Goal: Transaction & Acquisition: Purchase product/service

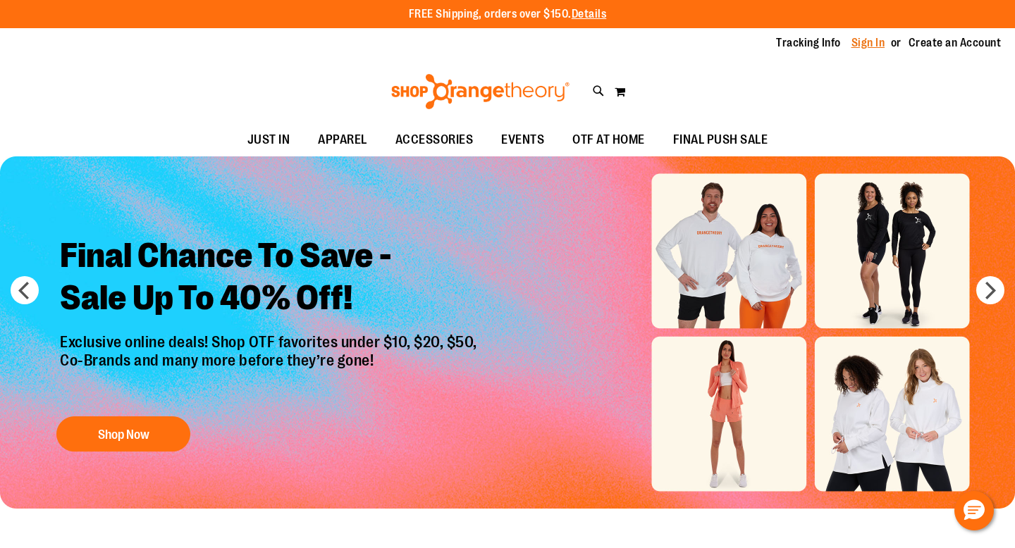
click at [870, 40] on link "Sign In" at bounding box center [868, 43] width 34 height 16
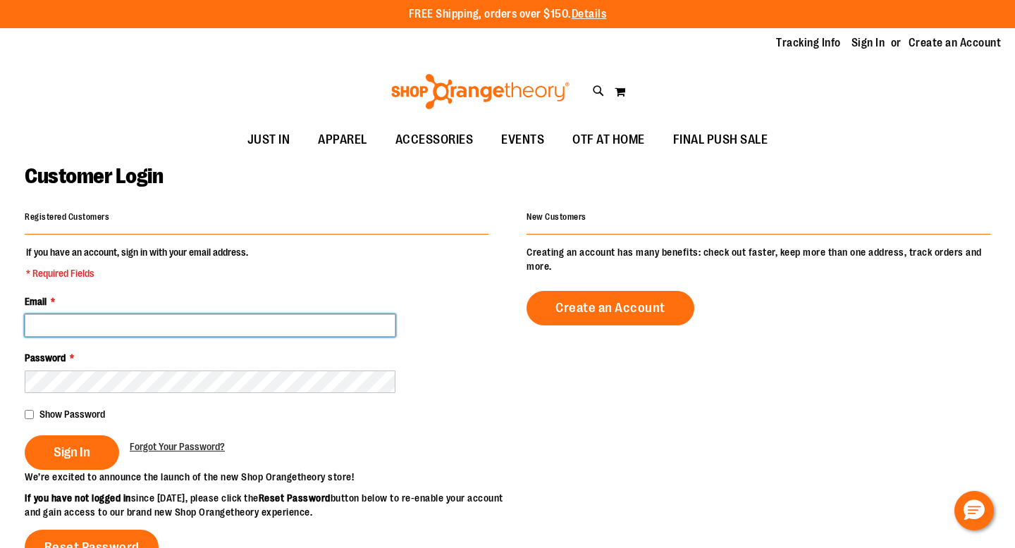
click at [211, 331] on input "Email *" at bounding box center [210, 325] width 371 height 23
type input "**********"
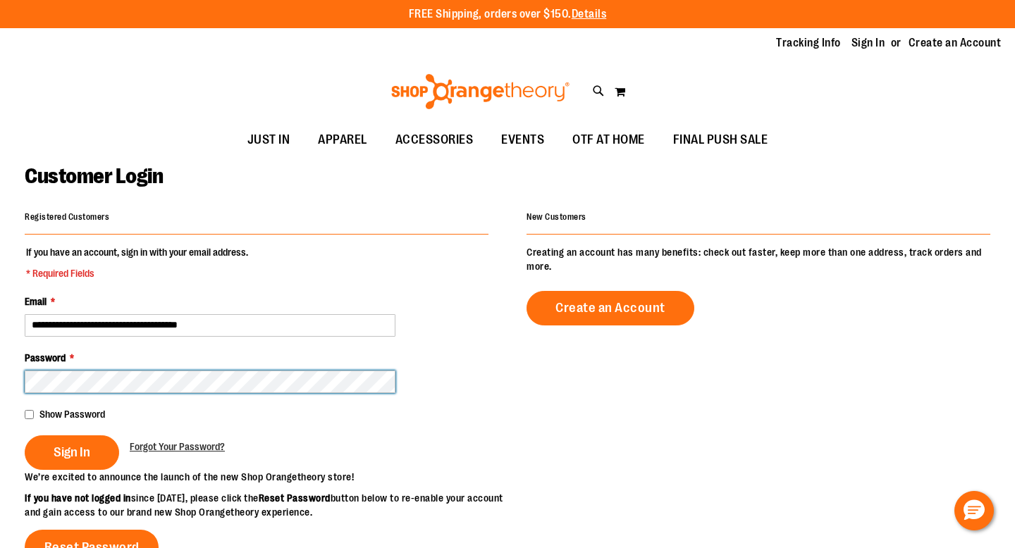
click at [25, 435] on button "Sign In" at bounding box center [72, 452] width 94 height 35
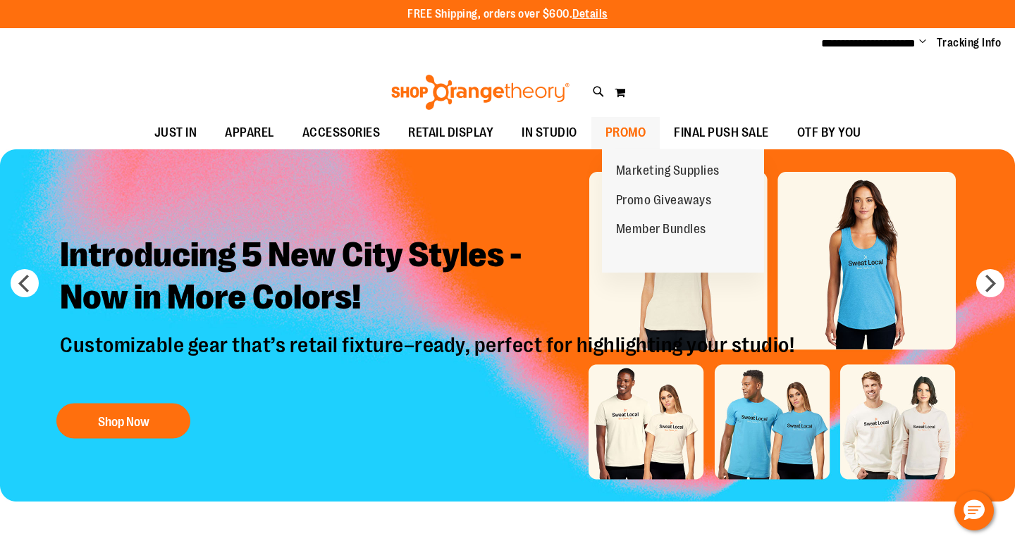
click at [646, 134] on span "PROMO" at bounding box center [625, 133] width 41 height 32
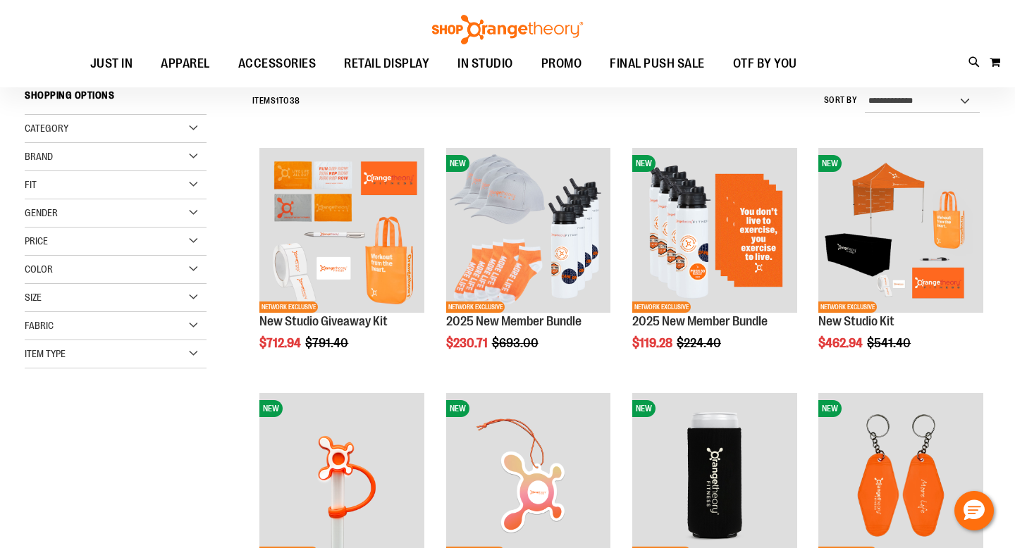
scroll to position [132, 0]
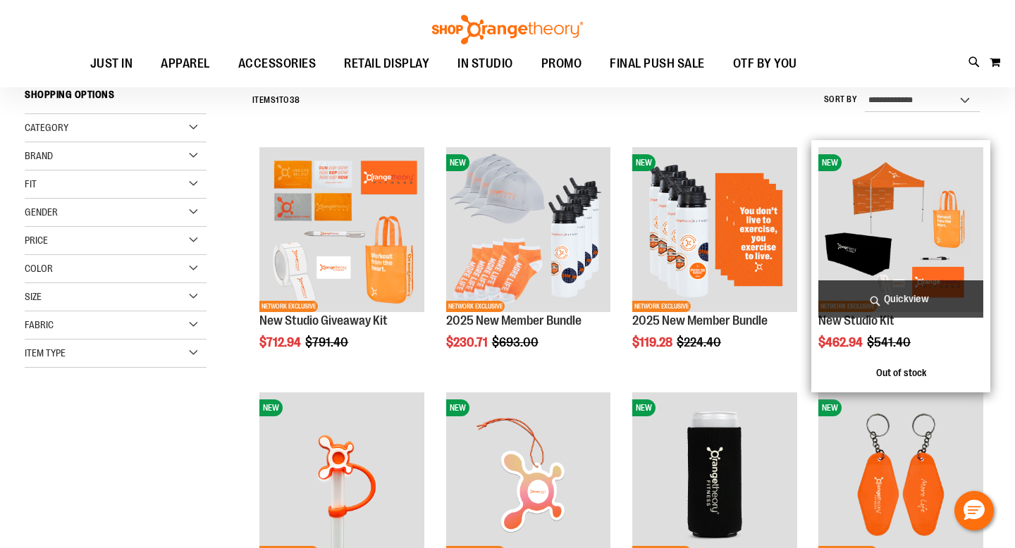
click at [876, 259] on img "product" at bounding box center [900, 229] width 165 height 165
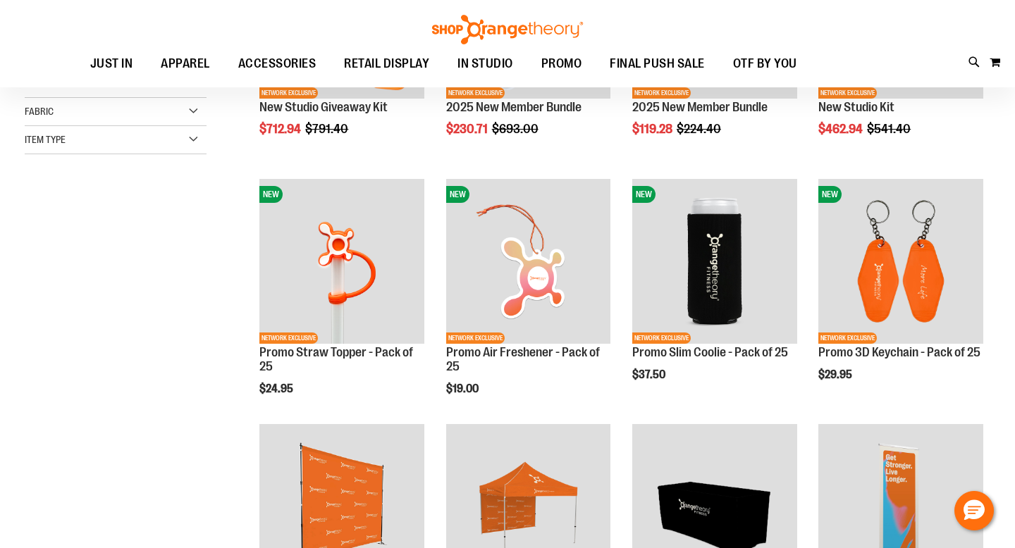
scroll to position [199, 0]
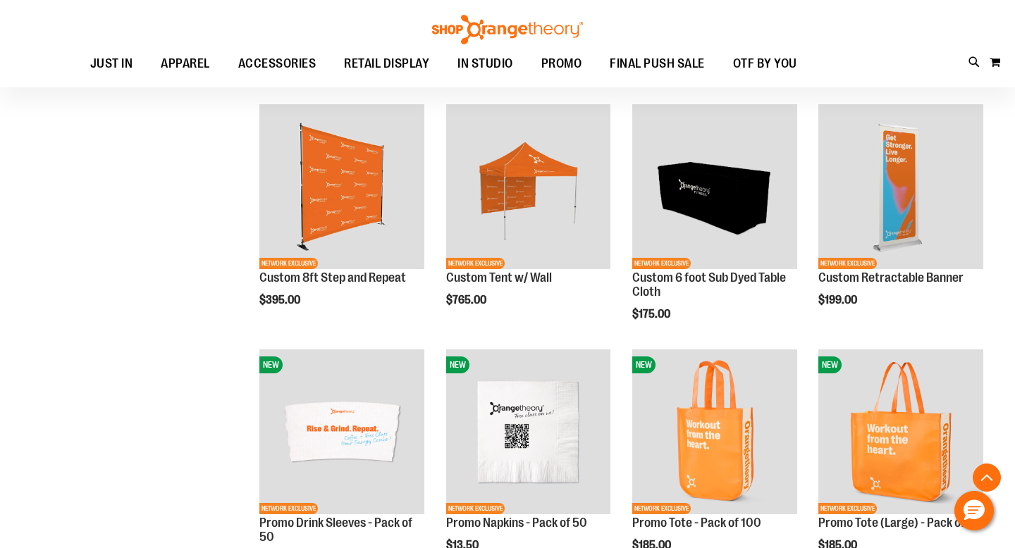
scroll to position [512, 0]
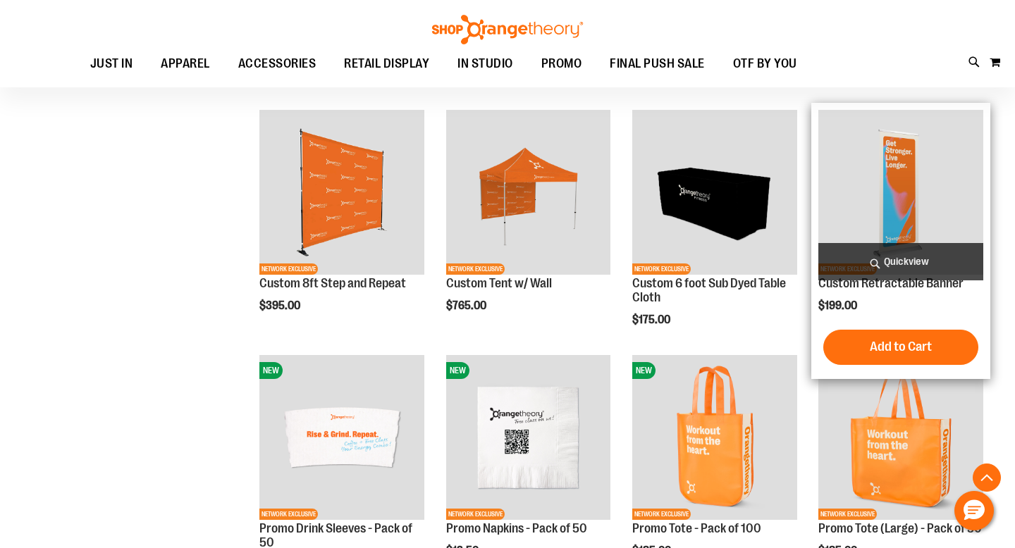
click at [931, 168] on img "product" at bounding box center [900, 192] width 165 height 165
click at [889, 188] on img "product" at bounding box center [900, 192] width 165 height 165
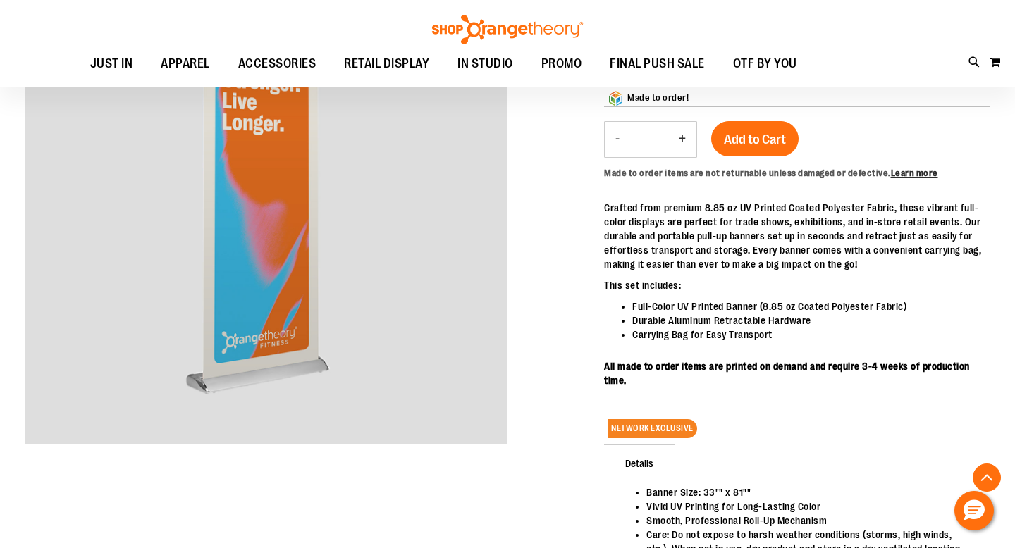
scroll to position [230, 0]
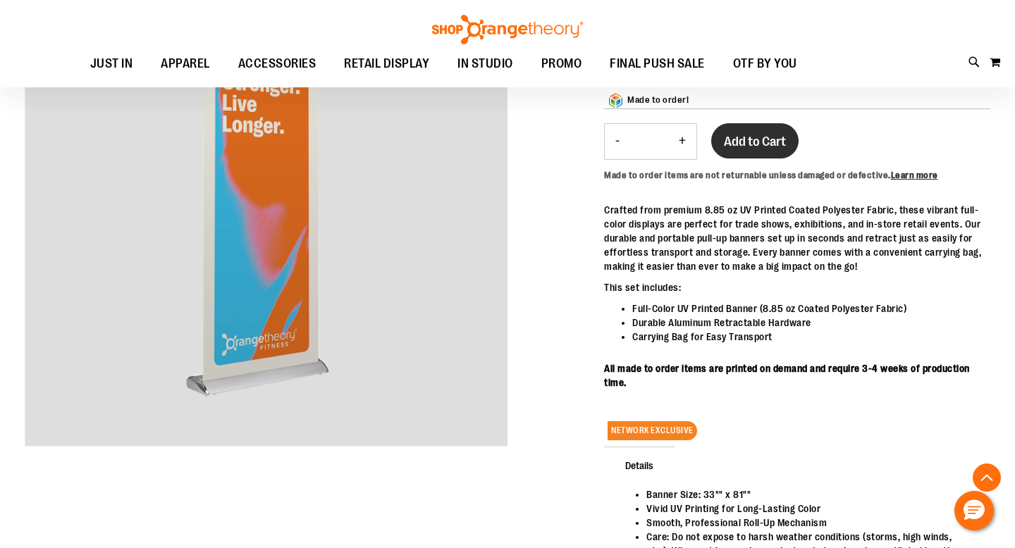
click at [758, 133] on button "Add to Cart" at bounding box center [754, 140] width 87 height 35
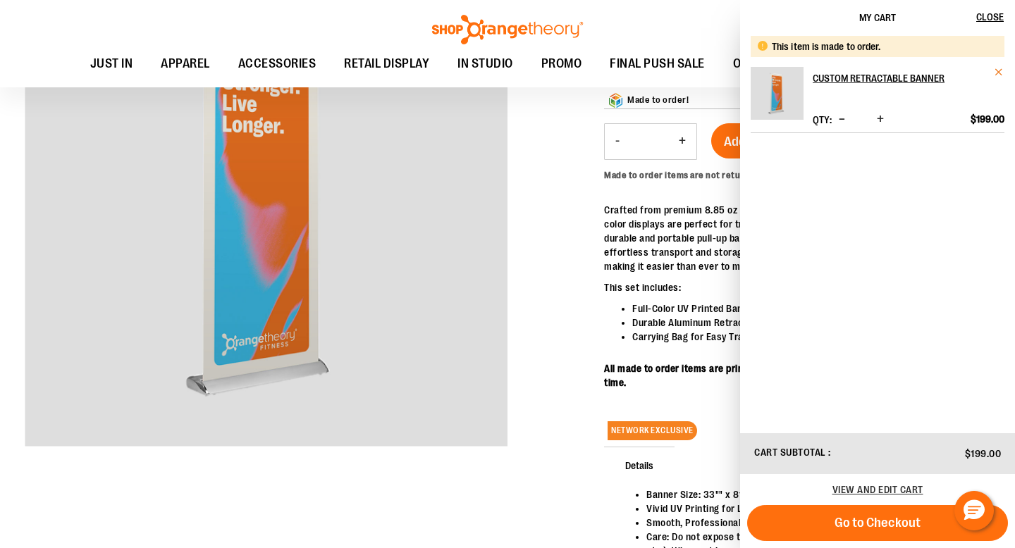
click at [998, 68] on span "Remove item" at bounding box center [999, 72] width 11 height 11
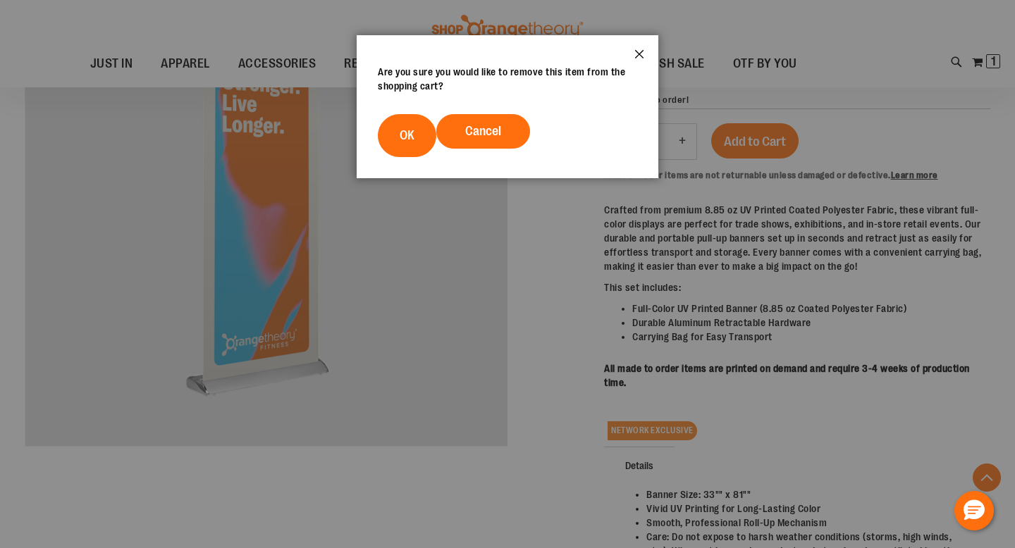
click at [641, 55] on button "Close" at bounding box center [639, 58] width 38 height 47
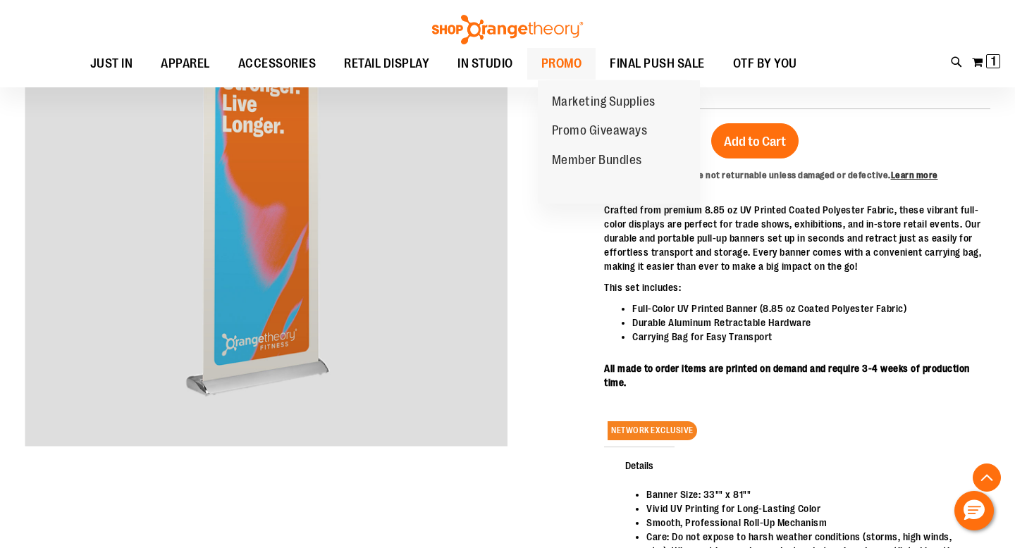
click at [582, 56] on span "PROMO" at bounding box center [561, 64] width 41 height 32
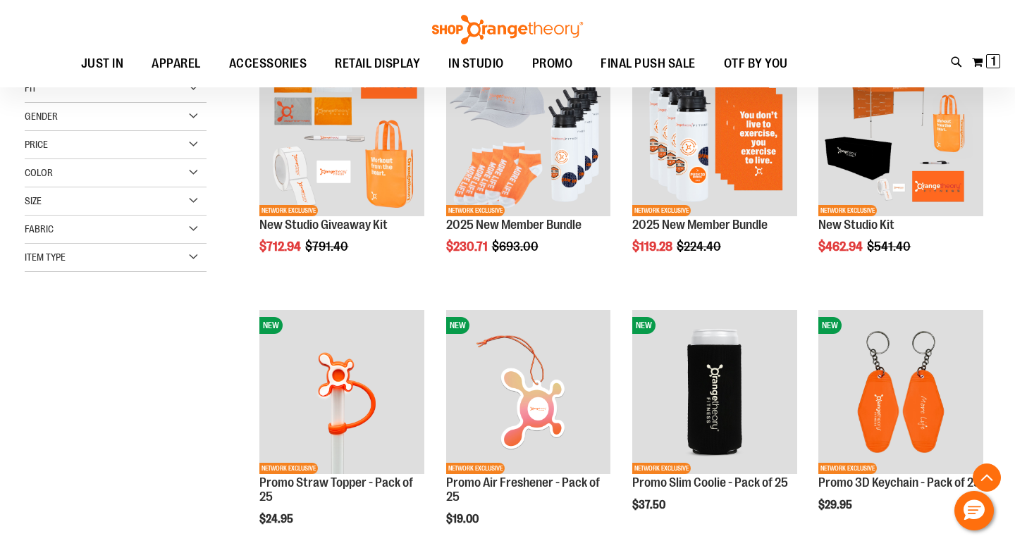
scroll to position [233, 0]
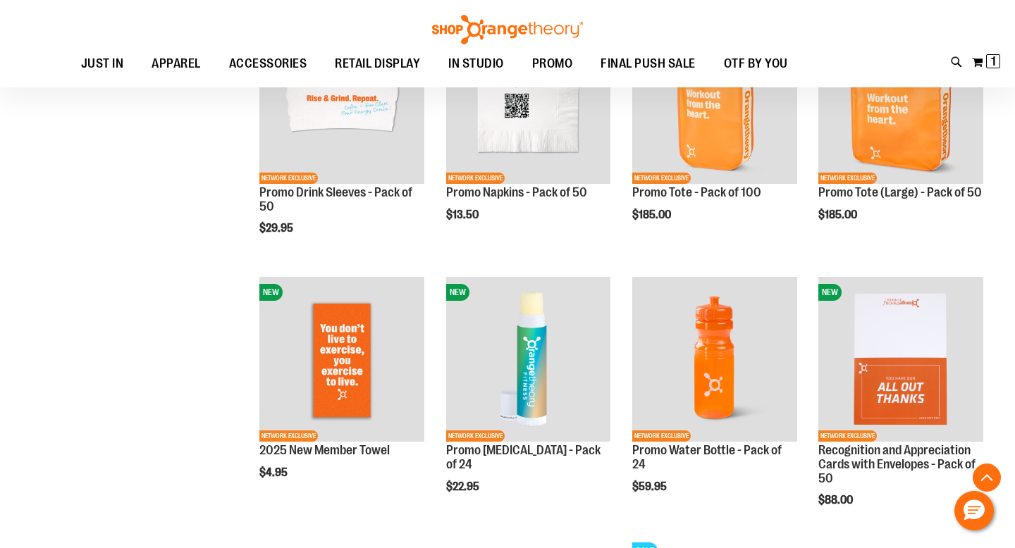
scroll to position [1037, 0]
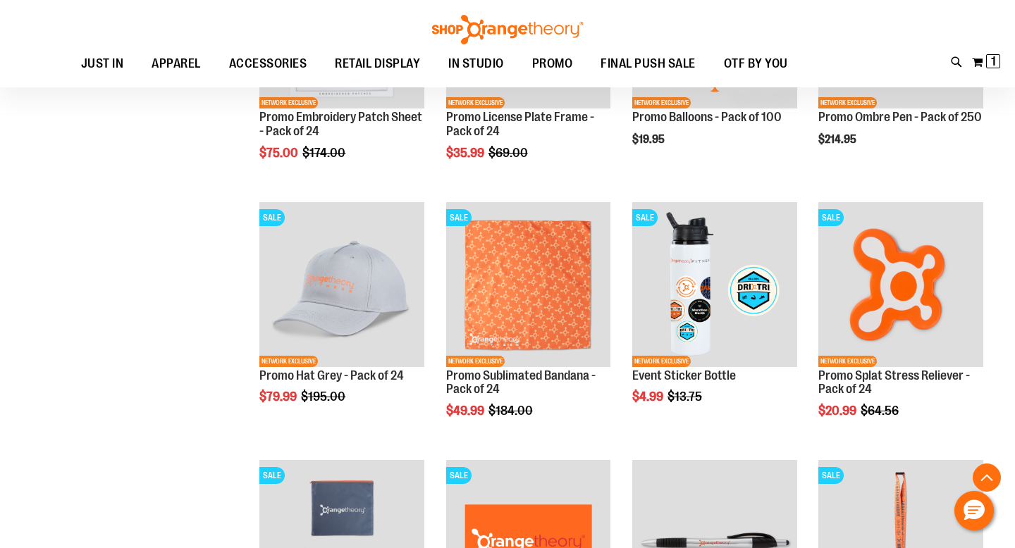
scroll to position [1864, 0]
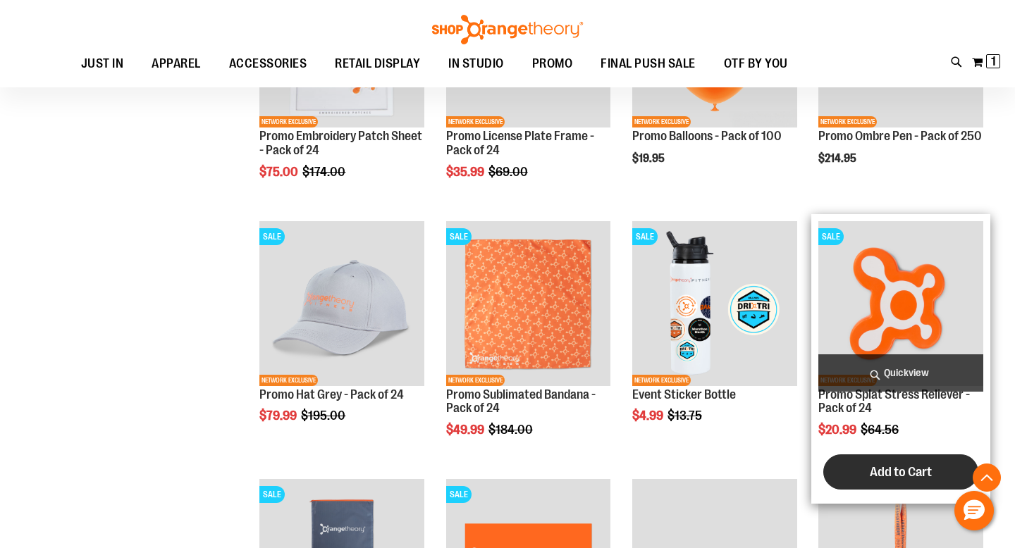
click at [857, 464] on button "Add to Cart" at bounding box center [900, 471] width 155 height 35
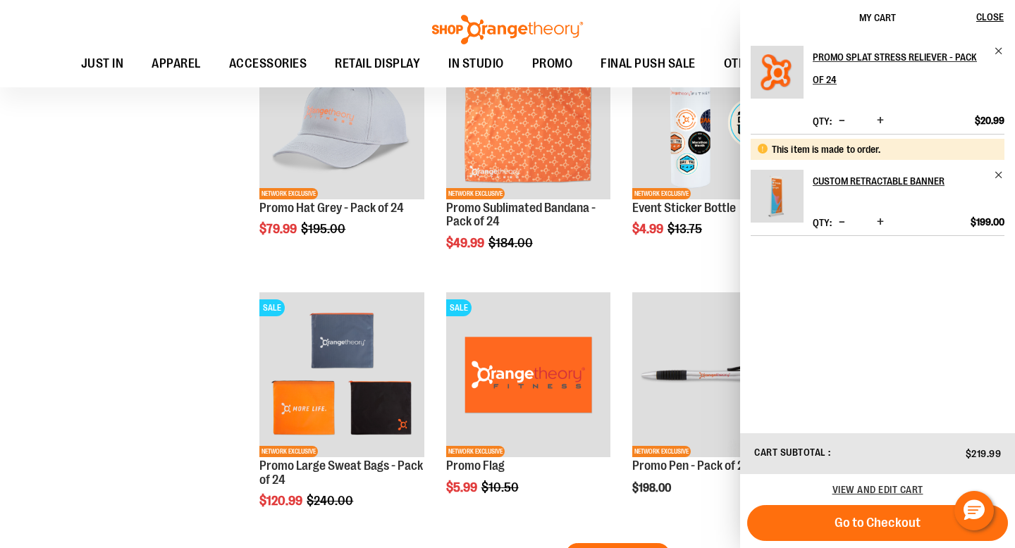
scroll to position [2053, 0]
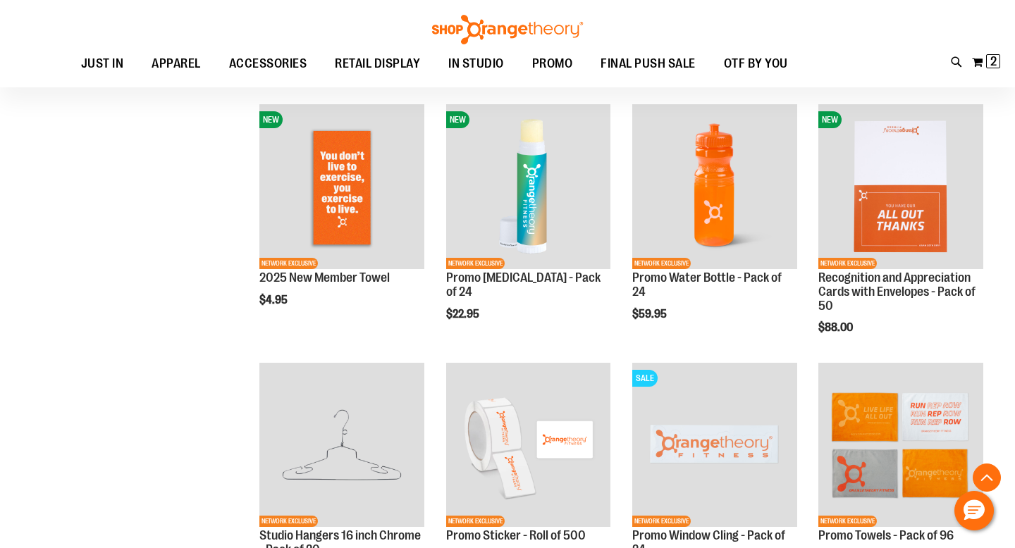
scroll to position [1201, 0]
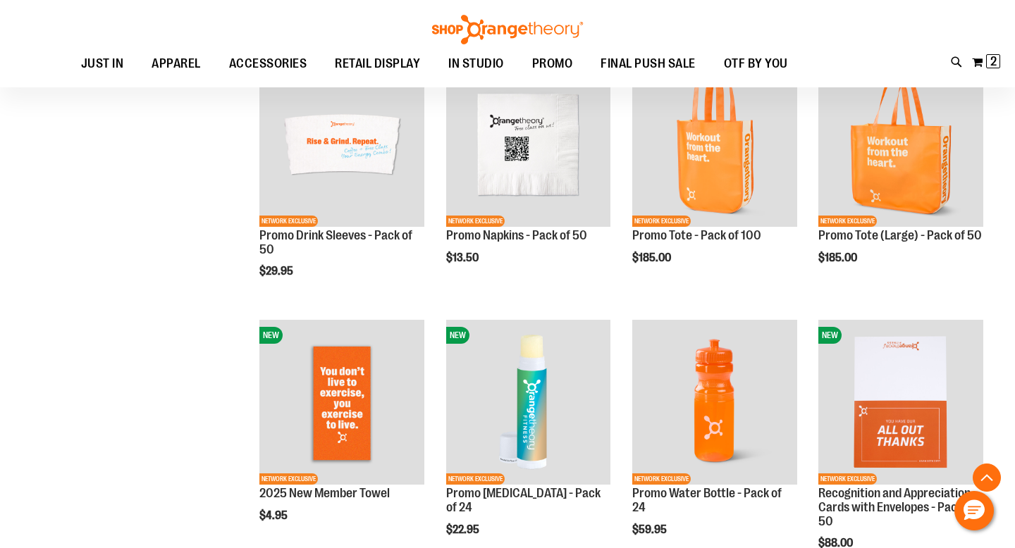
scroll to position [992, 0]
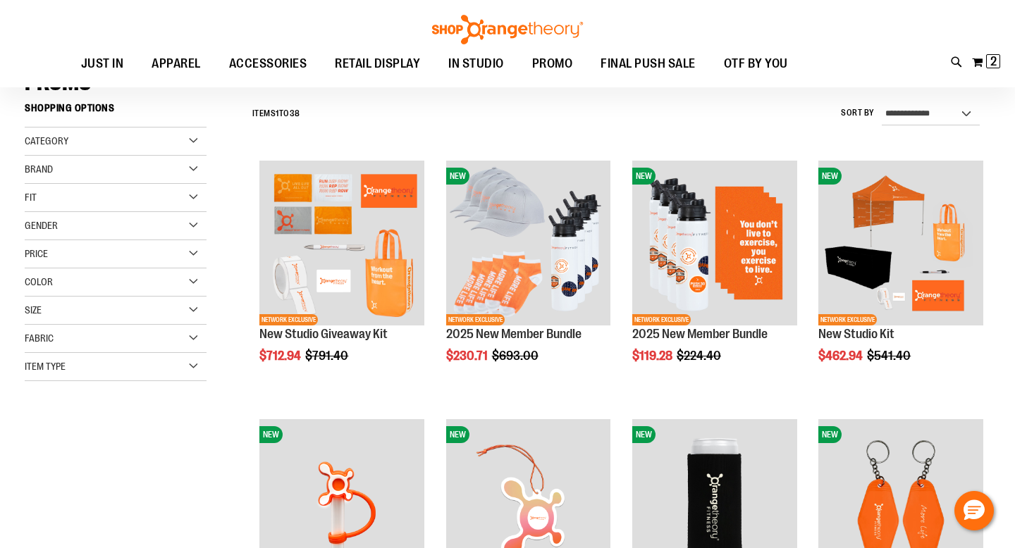
scroll to position [113, 0]
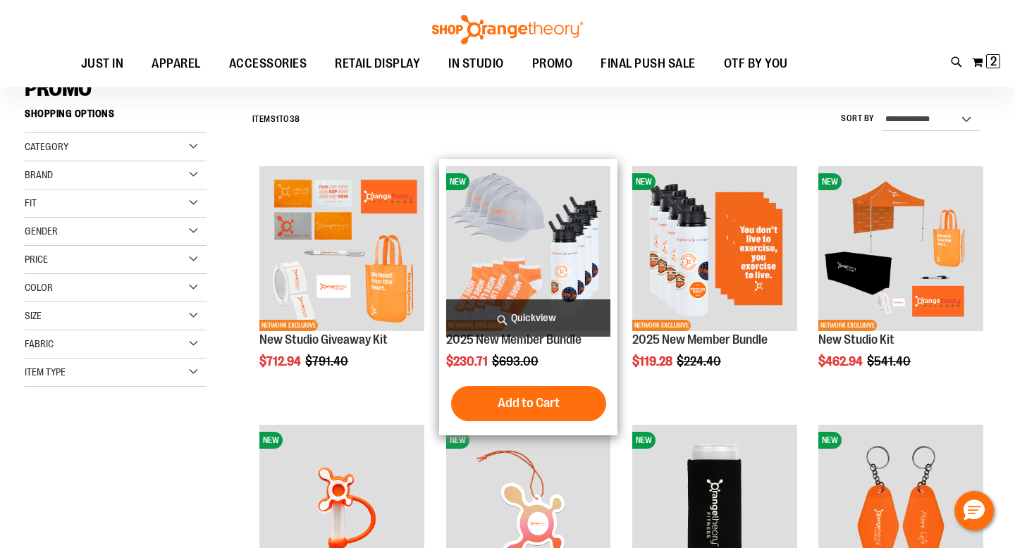
click at [524, 260] on img "product" at bounding box center [528, 248] width 165 height 165
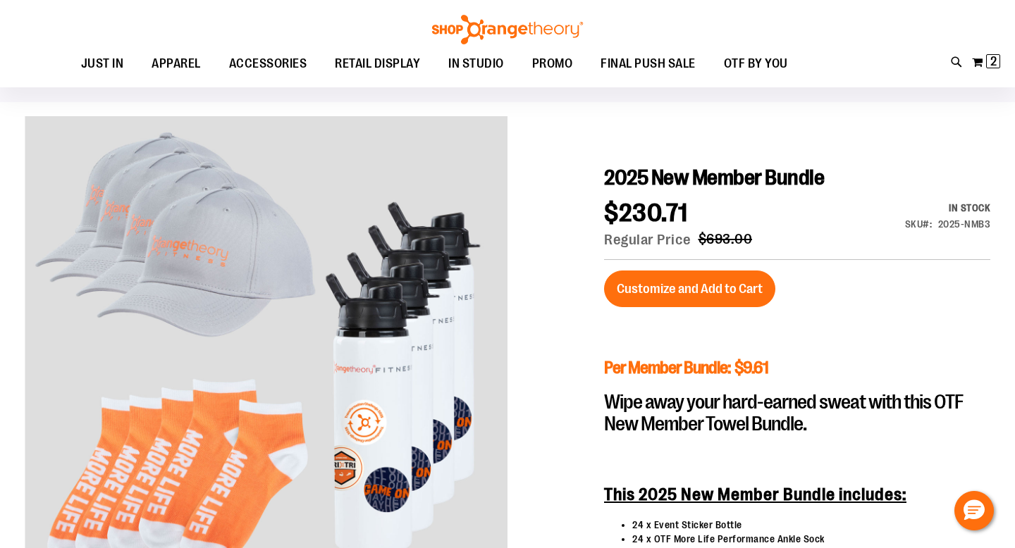
scroll to position [16, 0]
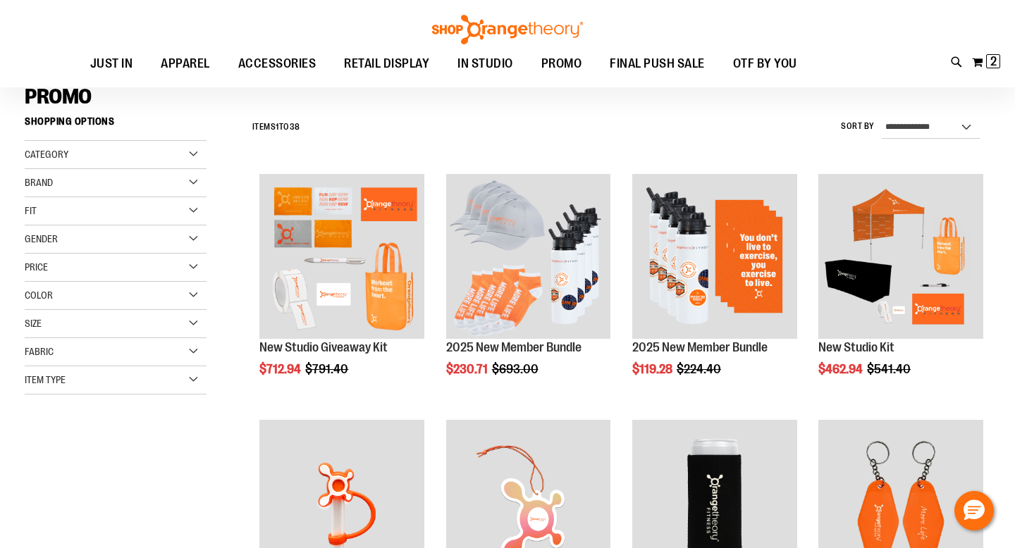
scroll to position [113, 0]
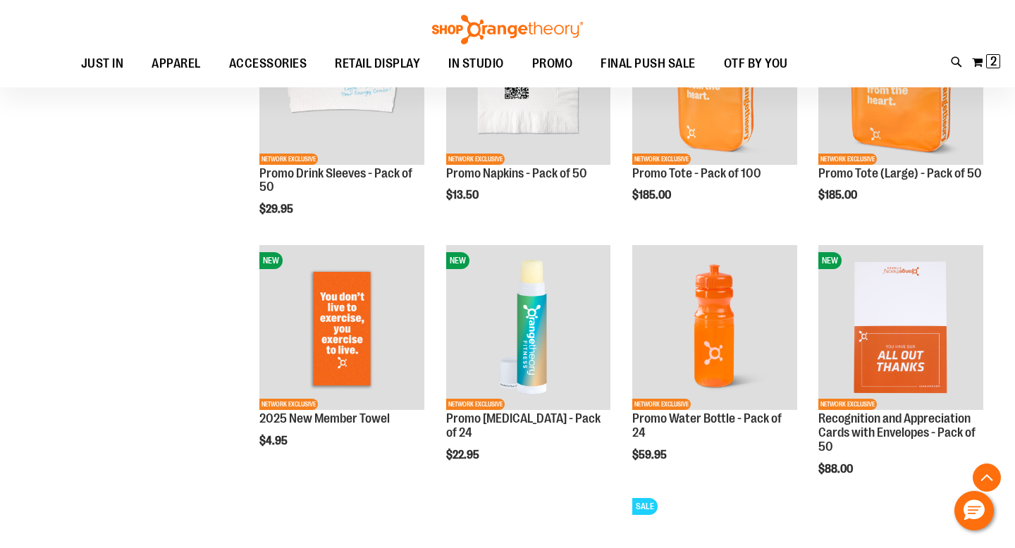
scroll to position [869, 0]
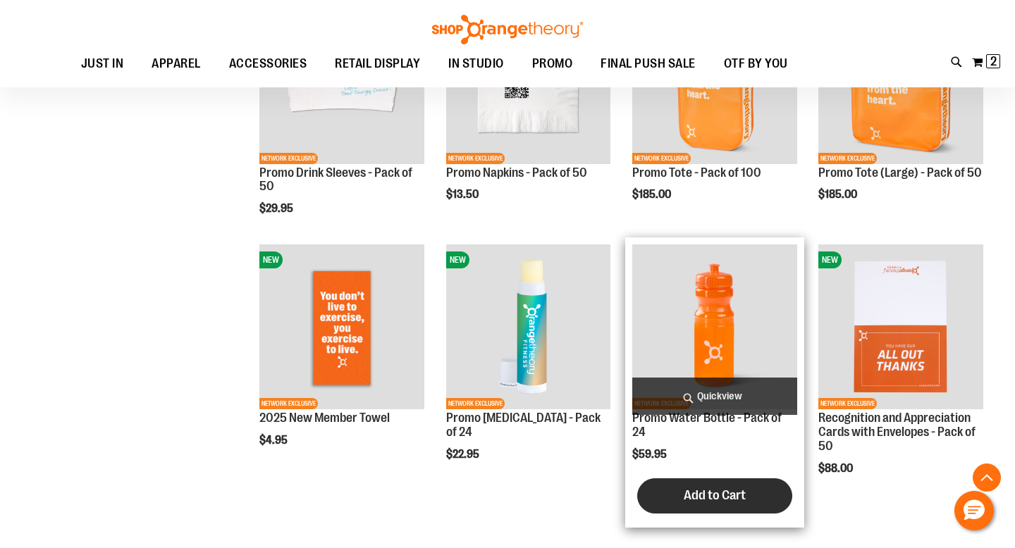
click at [670, 483] on button "Add to Cart" at bounding box center [714, 495] width 155 height 35
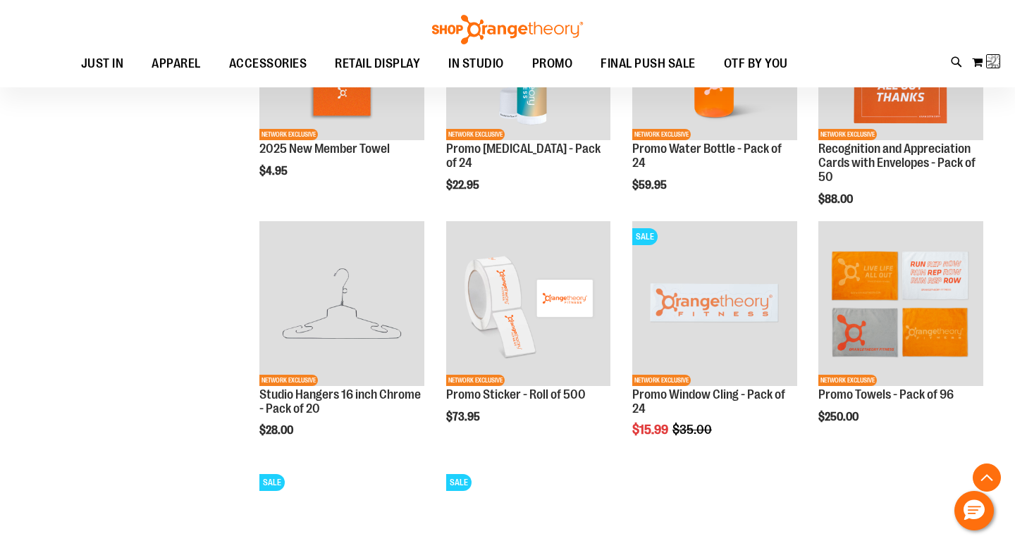
scroll to position [1140, 0]
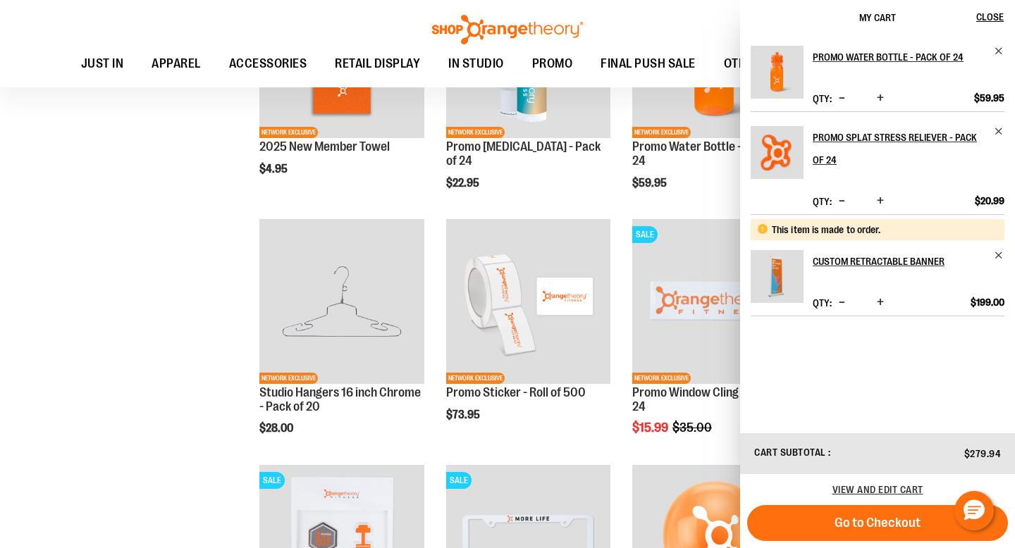
click at [116, 254] on div "**********" at bounding box center [507, 102] width 965 height 2353
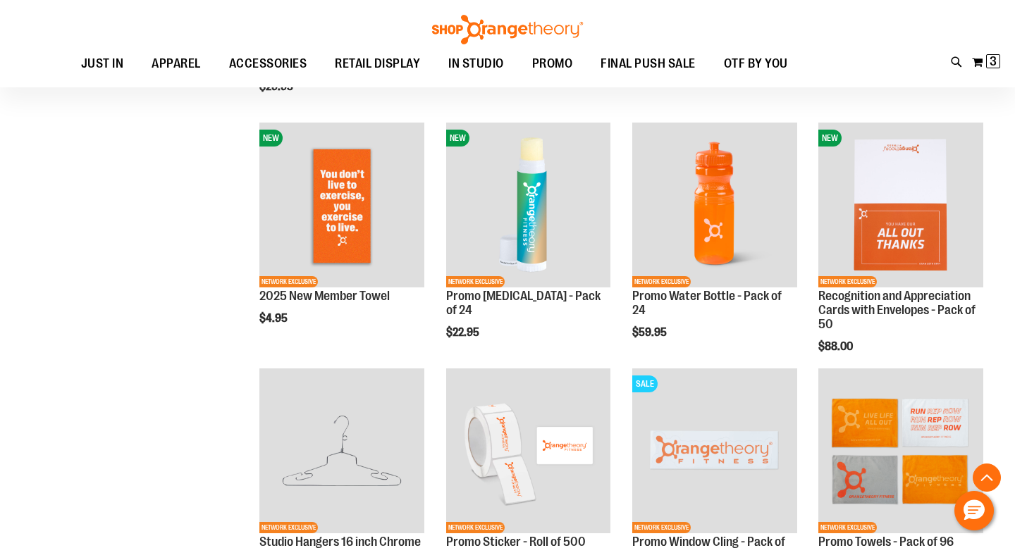
scroll to position [946, 0]
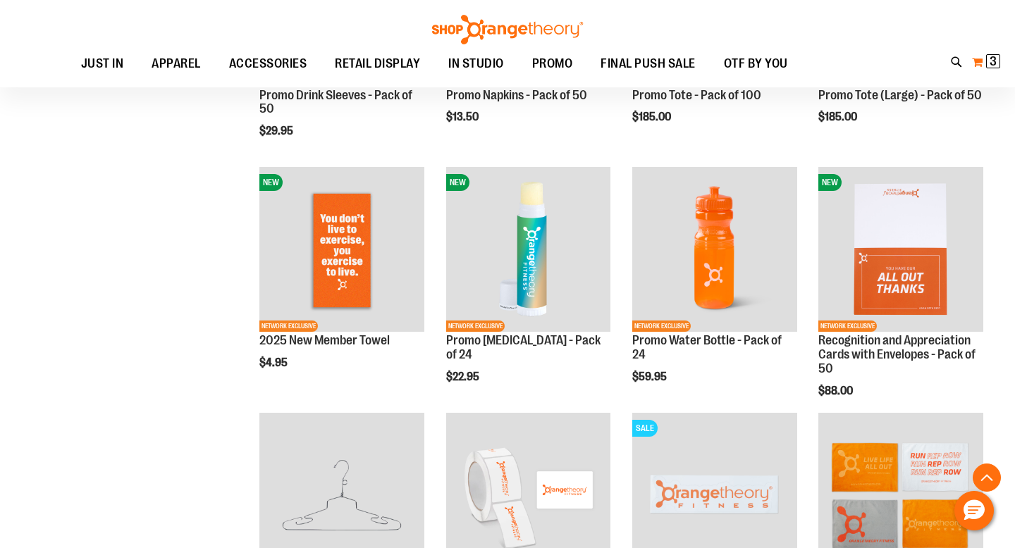
click at [992, 60] on span "3" at bounding box center [992, 61] width 7 height 14
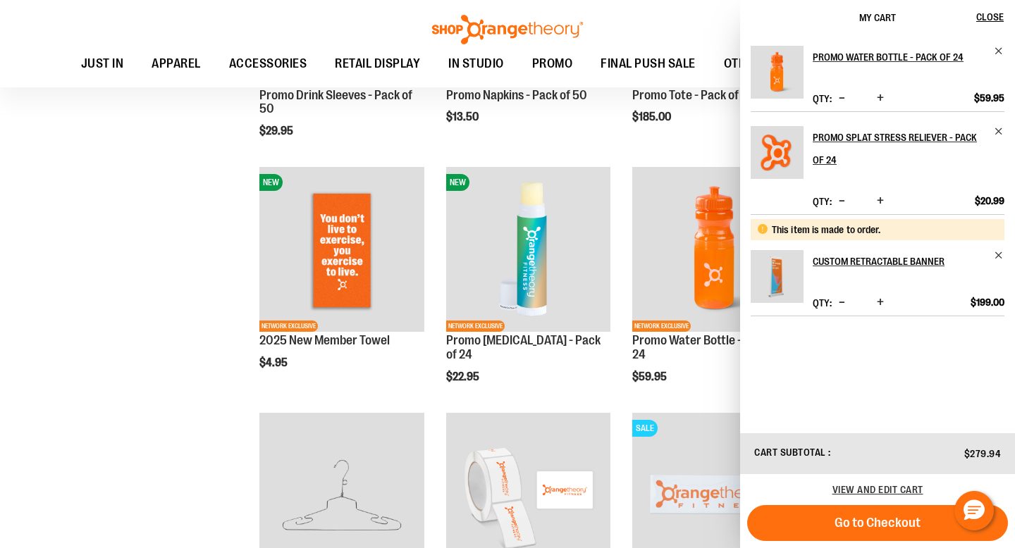
click at [143, 227] on div "**********" at bounding box center [507, 308] width 965 height 2377
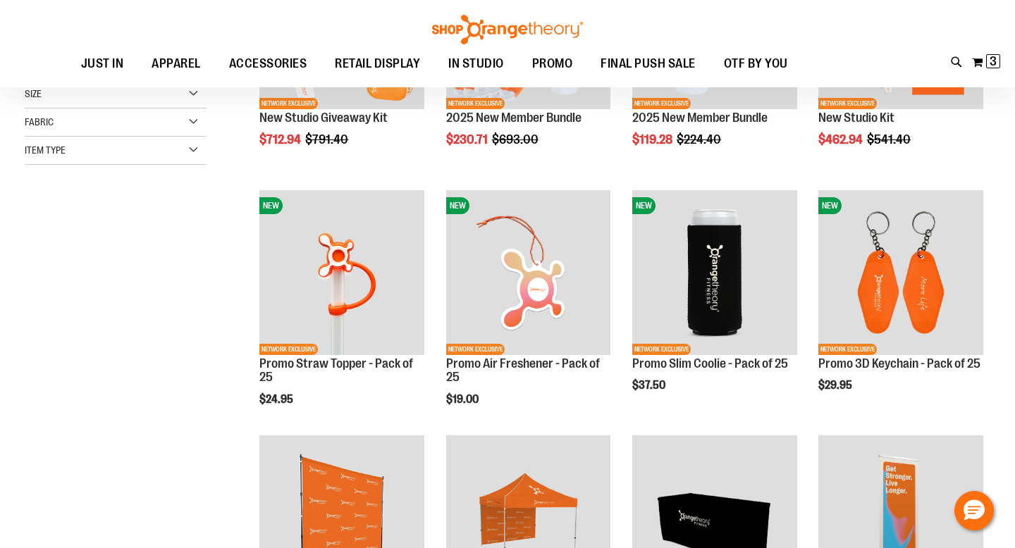
scroll to position [181, 0]
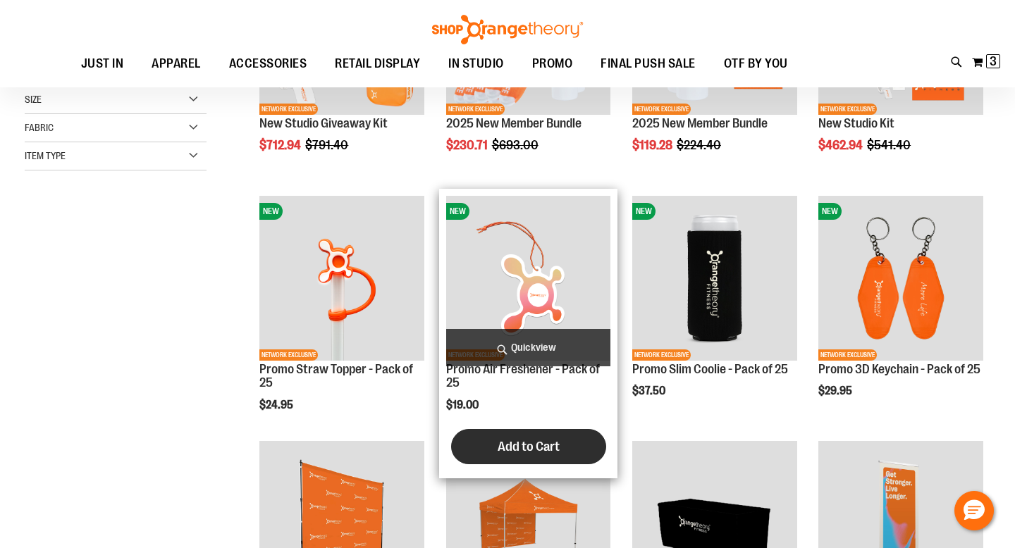
click at [487, 450] on button "Add to Cart" at bounding box center [528, 446] width 155 height 35
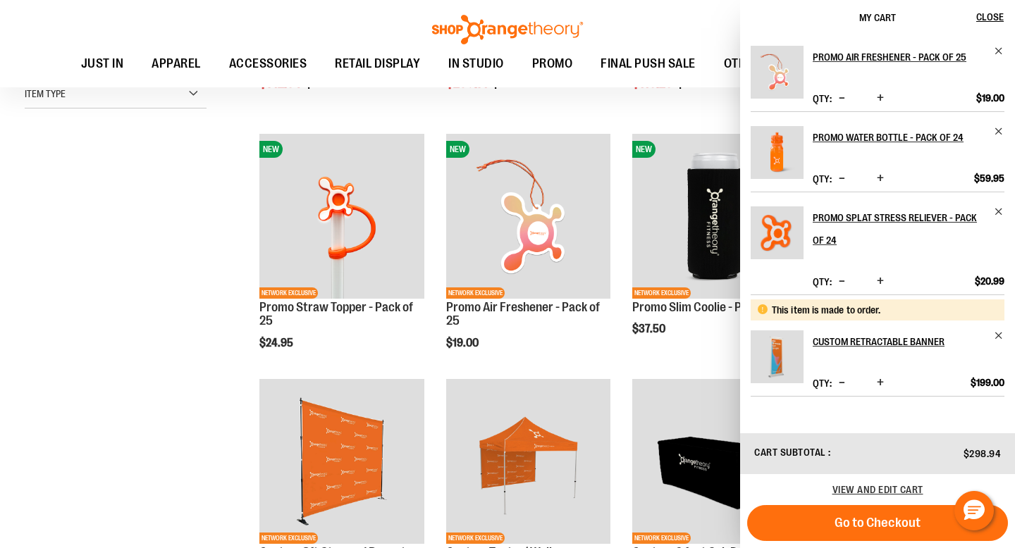
scroll to position [255, 0]
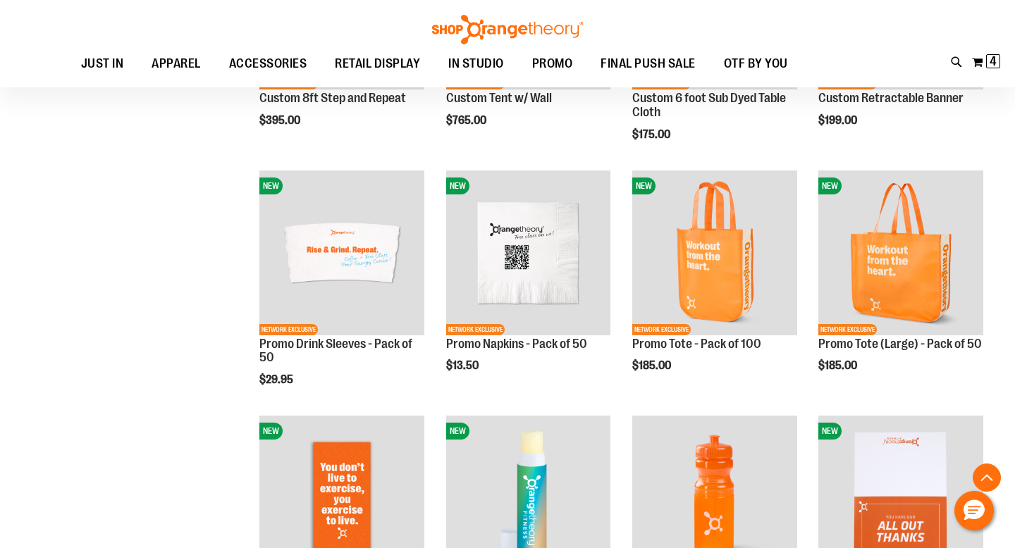
scroll to position [699, 0]
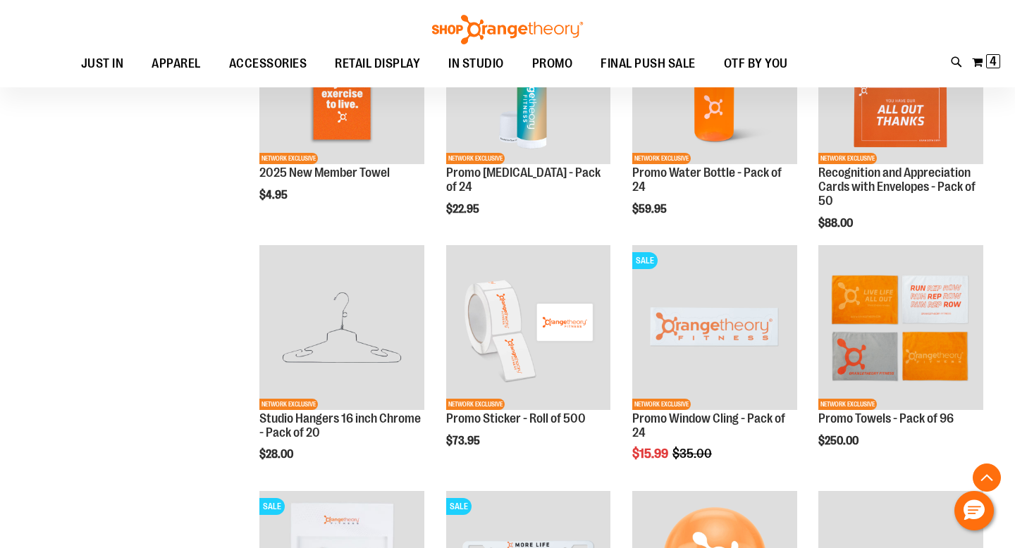
scroll to position [1127, 0]
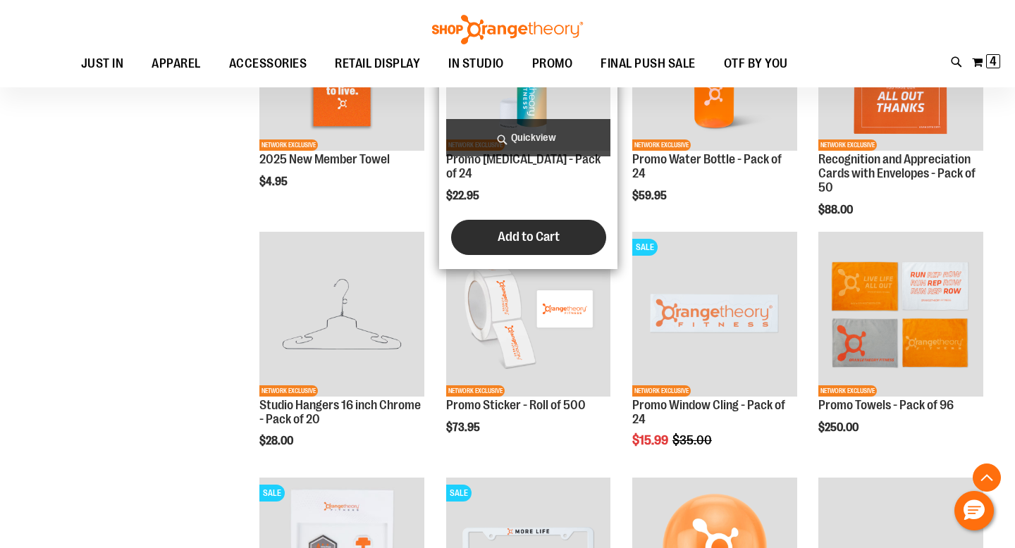
click at [497, 220] on button "Add to Cart" at bounding box center [528, 237] width 155 height 35
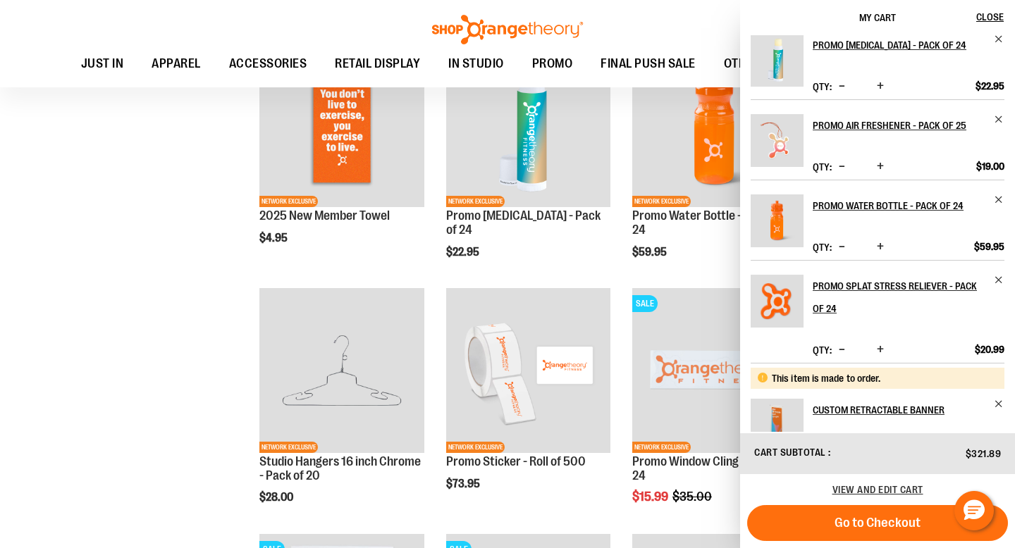
scroll to position [0, 0]
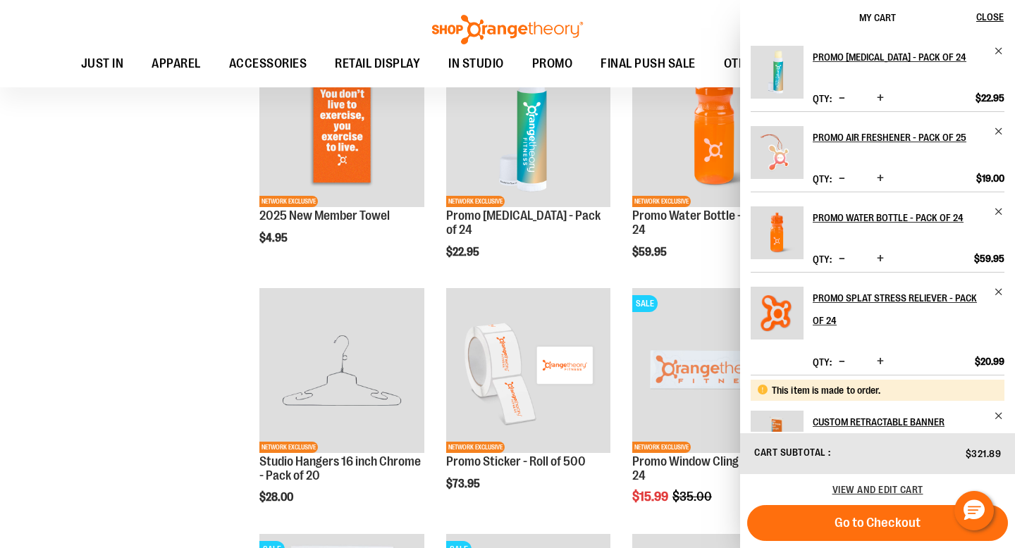
click at [87, 305] on div "**********" at bounding box center [507, 183] width 965 height 2377
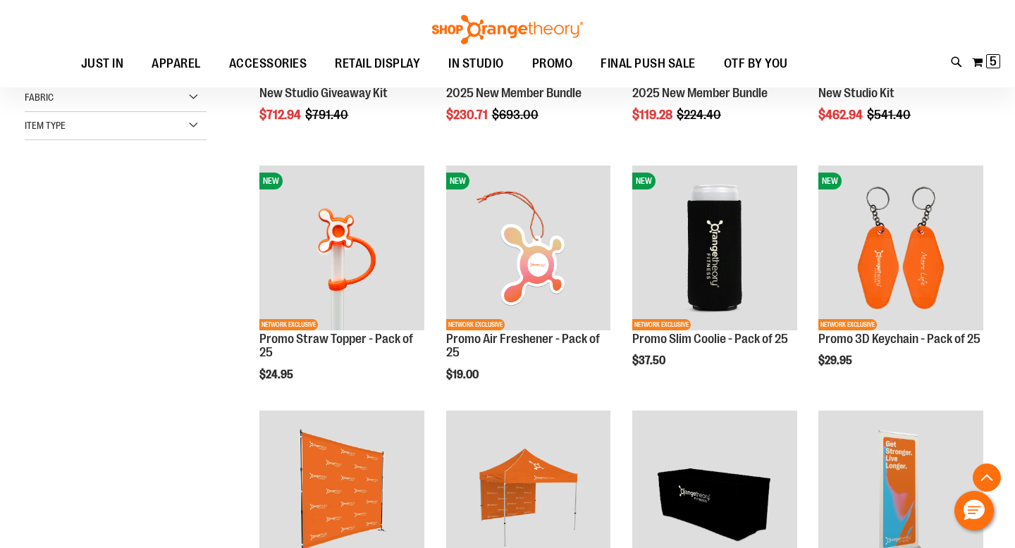
scroll to position [206, 0]
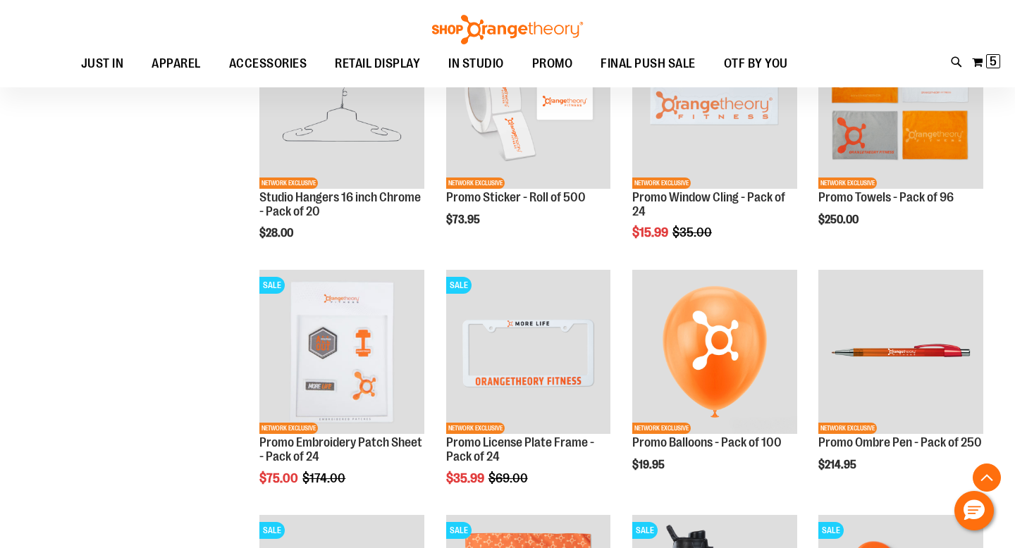
scroll to position [1329, 0]
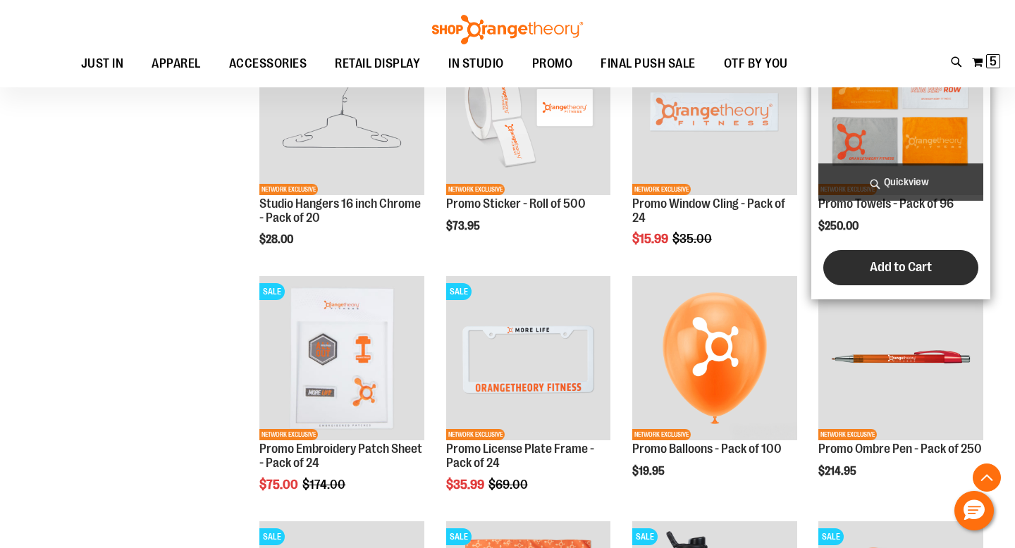
click at [898, 258] on button "Add to Cart" at bounding box center [900, 267] width 155 height 35
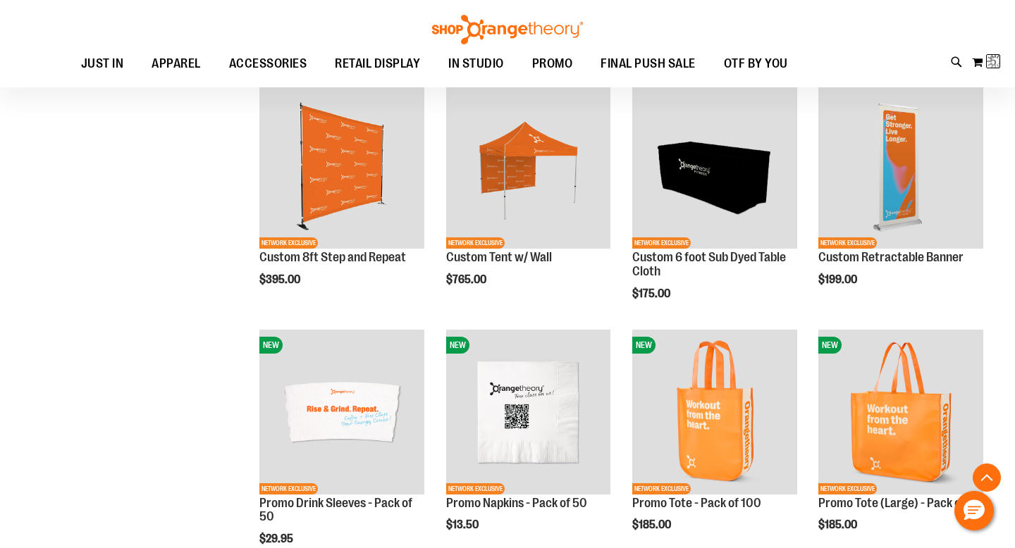
scroll to position [536, 0]
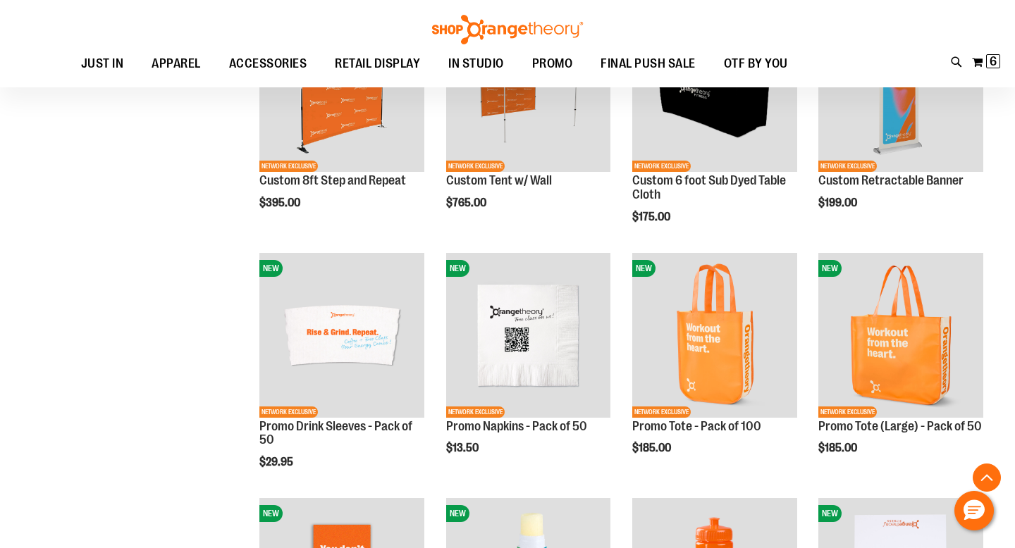
scroll to position [636, 0]
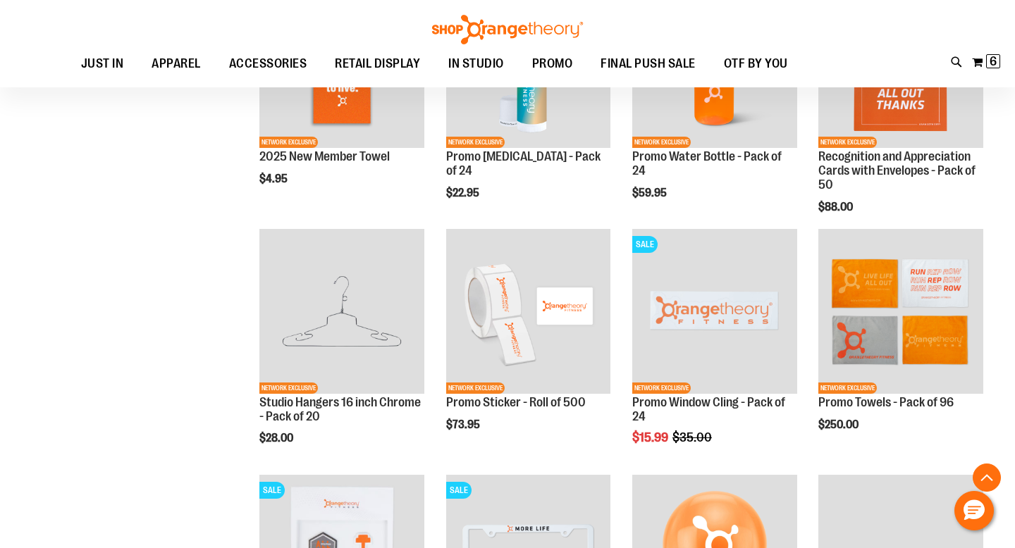
scroll to position [1135, 0]
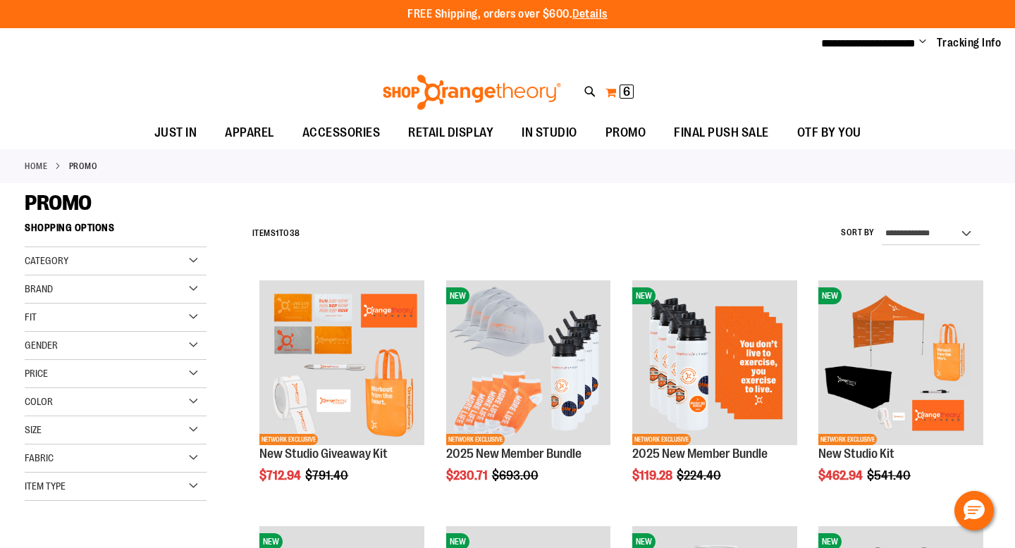
click at [617, 92] on button "My Cart 6 6 items" at bounding box center [620, 92] width 30 height 23
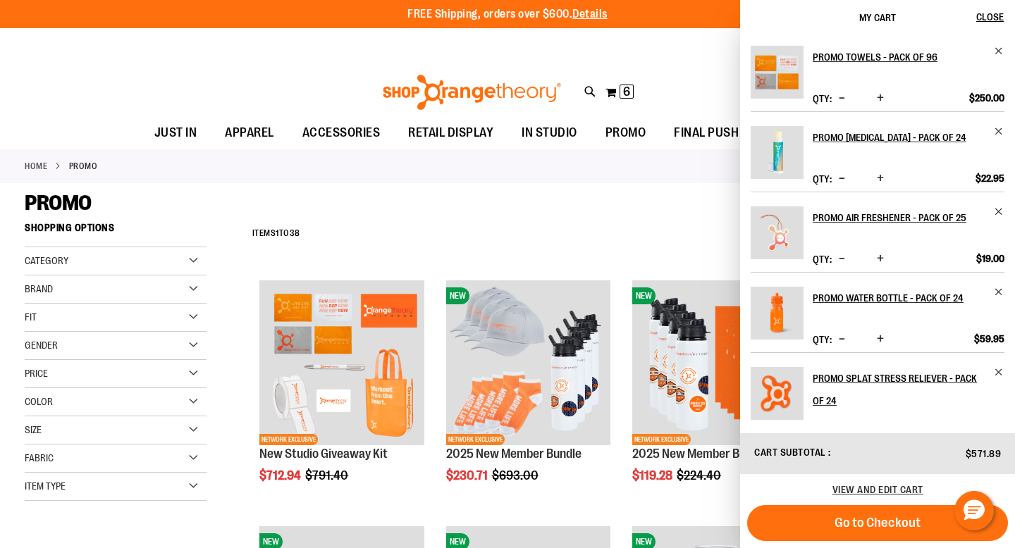
click at [286, 50] on div "**********" at bounding box center [507, 43] width 1015 height 31
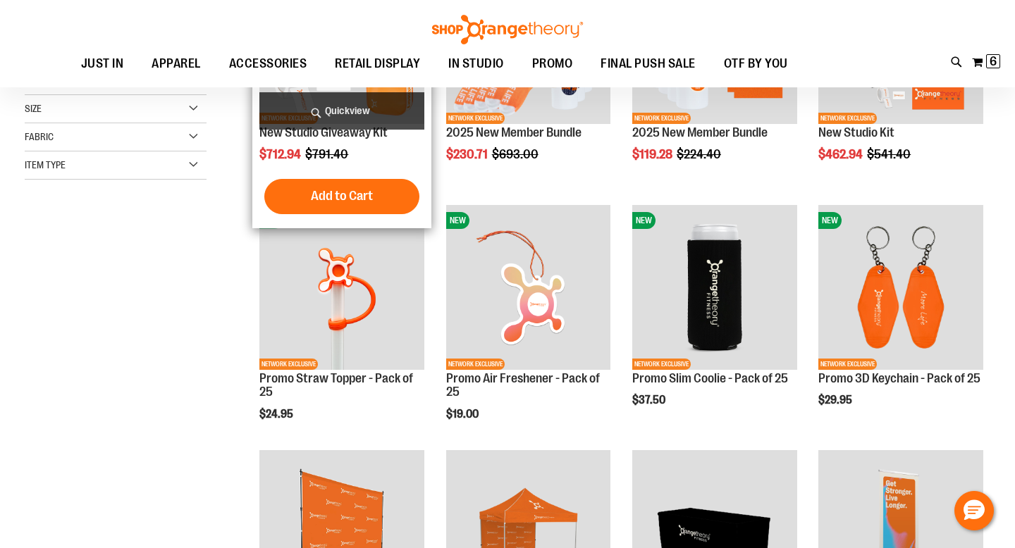
scroll to position [188, 0]
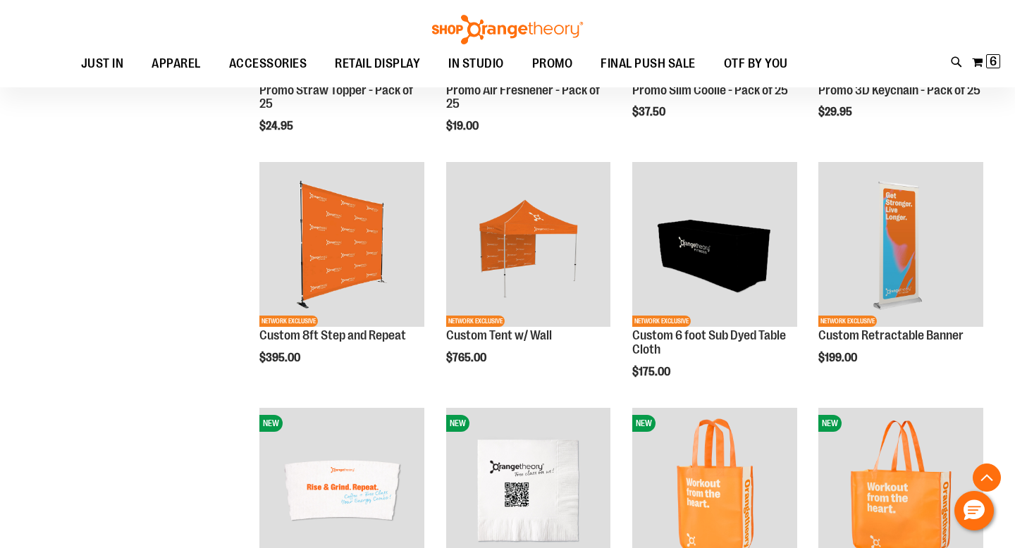
scroll to position [462, 0]
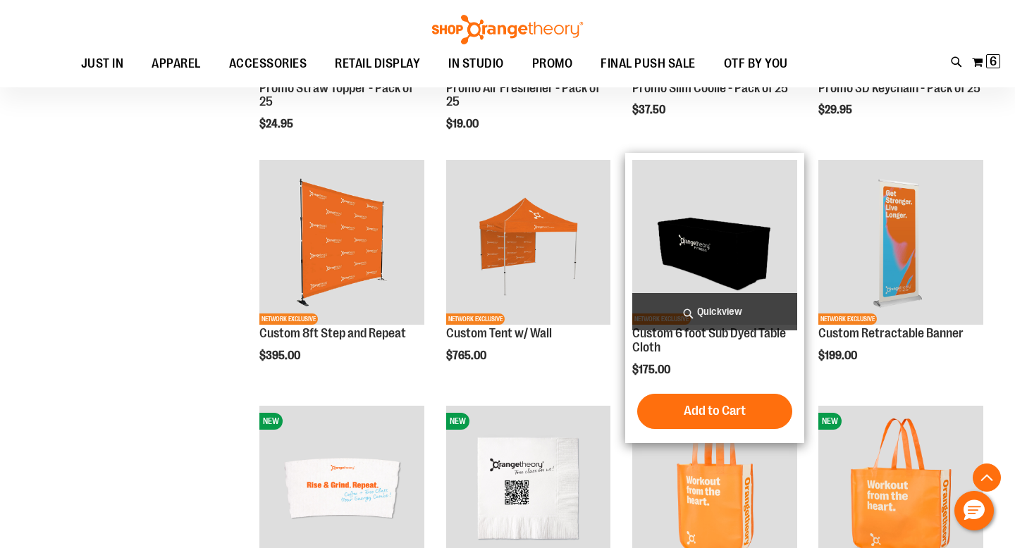
click at [680, 304] on span "Quickview" at bounding box center [714, 311] width 165 height 37
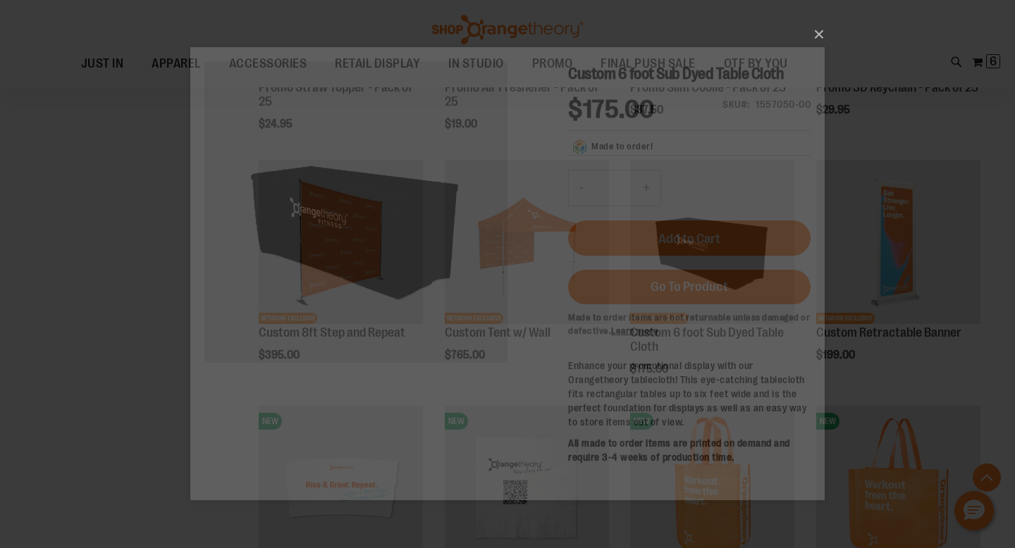
scroll to position [0, 0]
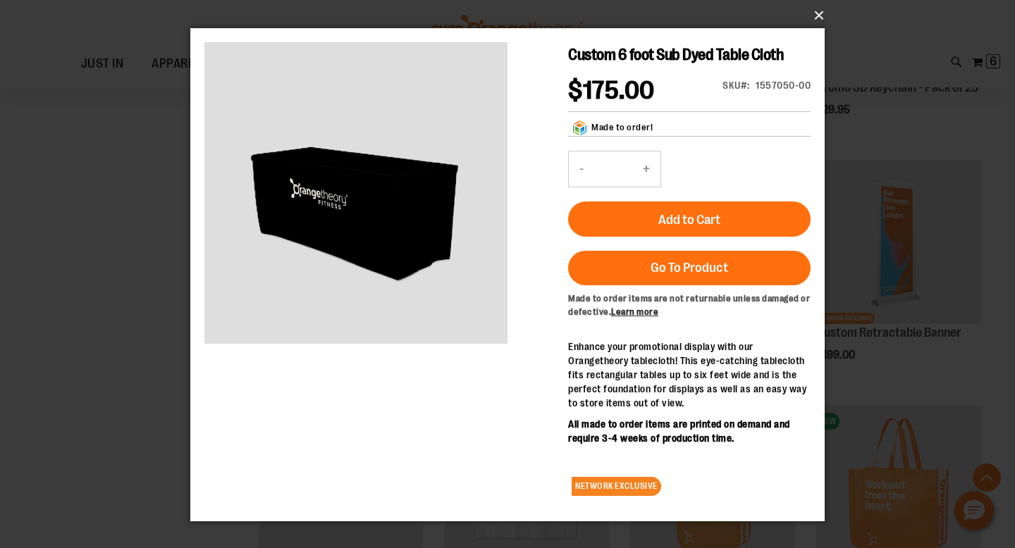
click at [822, 19] on button "×" at bounding box center [511, 15] width 634 height 31
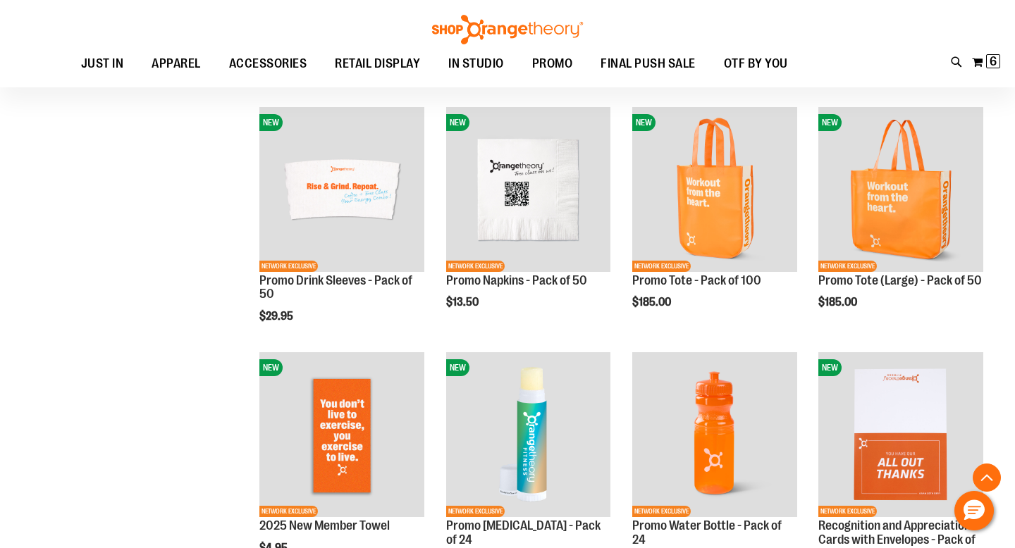
scroll to position [774, 0]
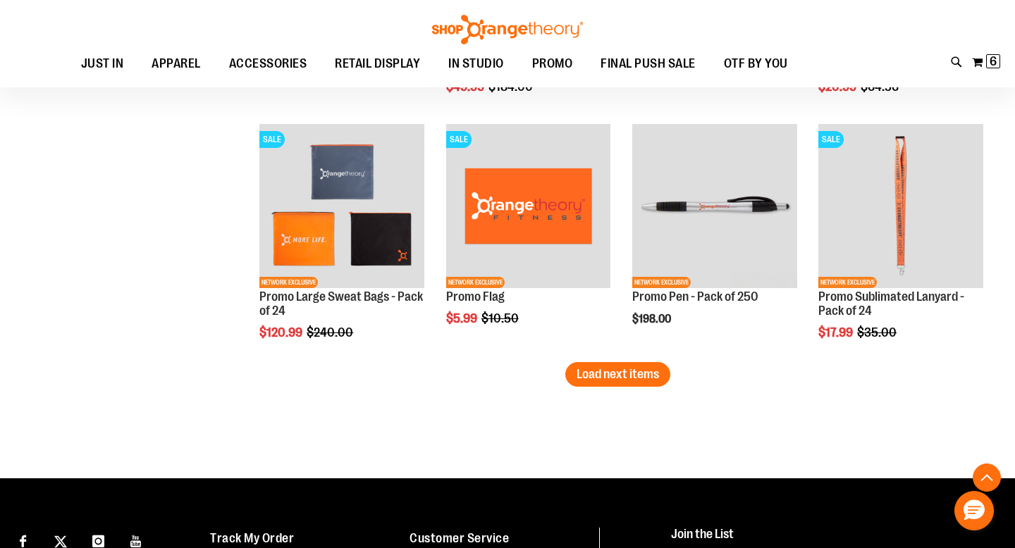
scroll to position [1972, 0]
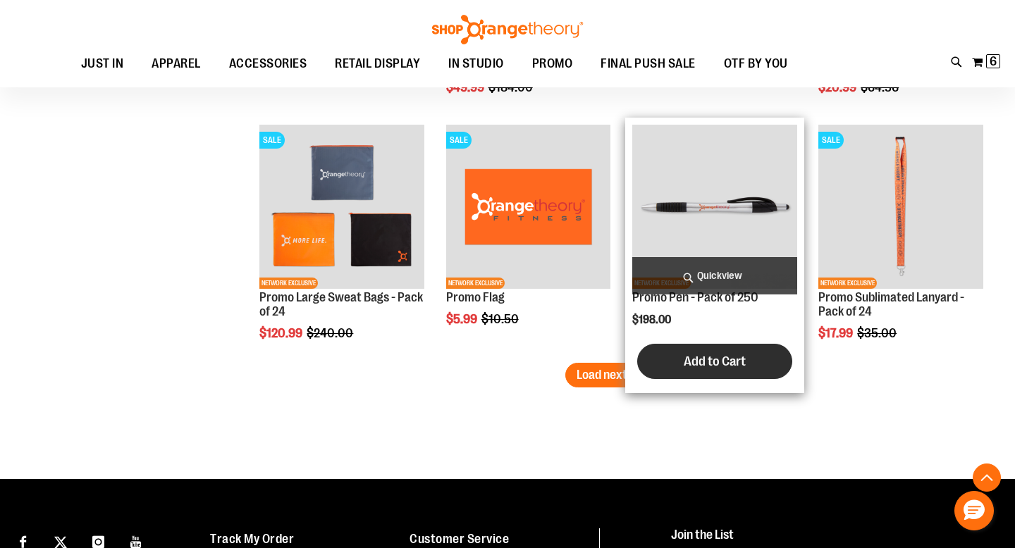
click at [677, 362] on button "Add to Cart" at bounding box center [714, 361] width 155 height 35
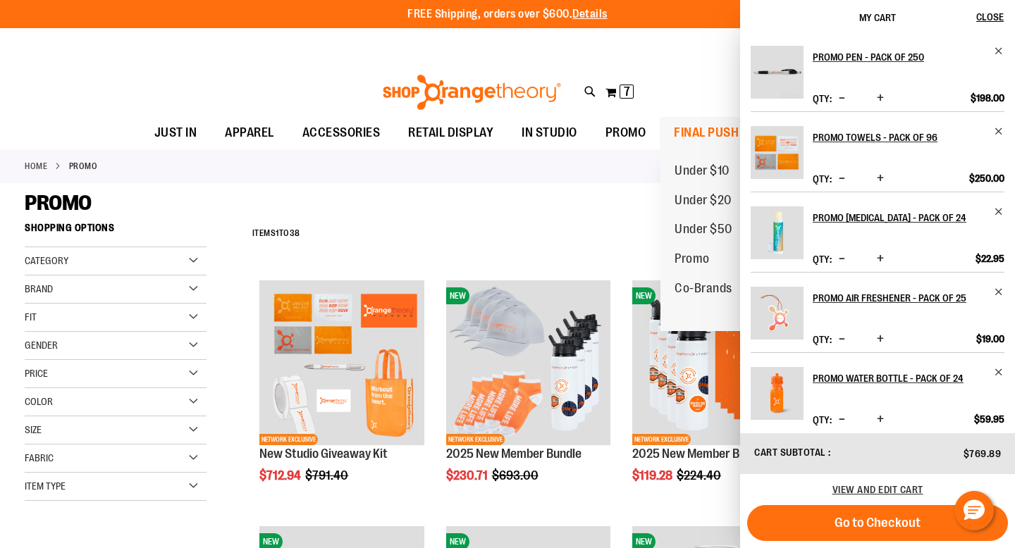
click at [716, 123] on span "FINAL PUSH SALE" at bounding box center [721, 133] width 95 height 32
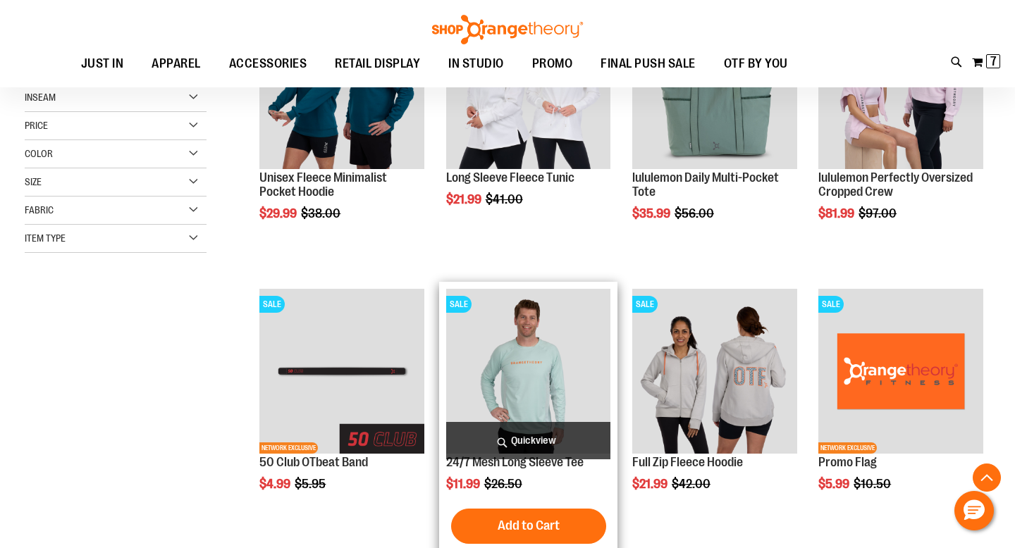
scroll to position [282, 0]
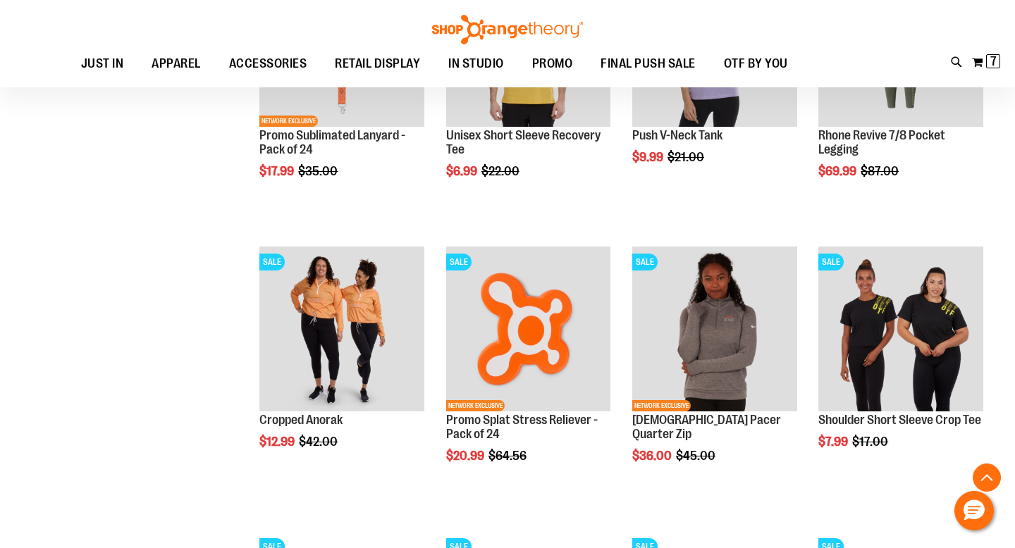
scroll to position [1173, 0]
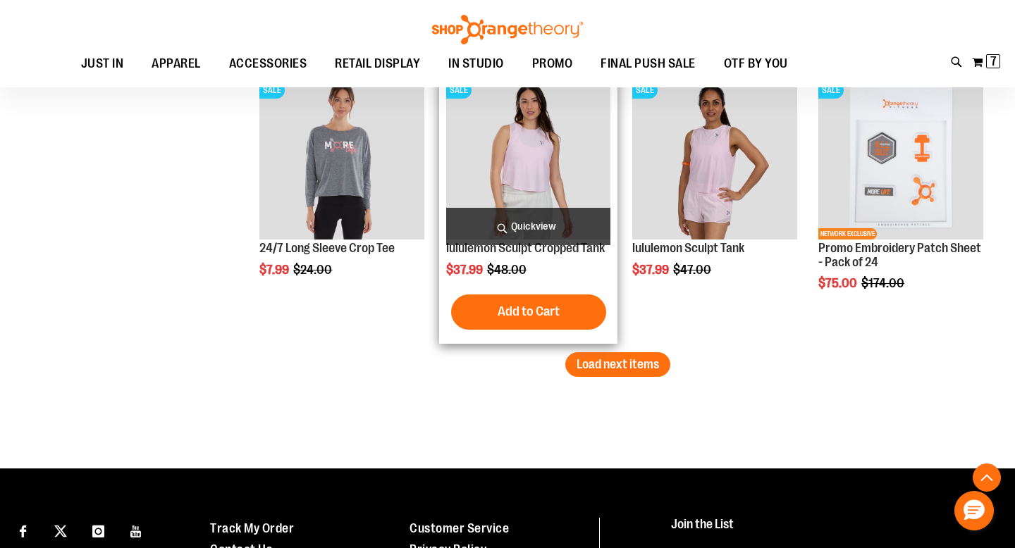
scroll to position [2471, 0]
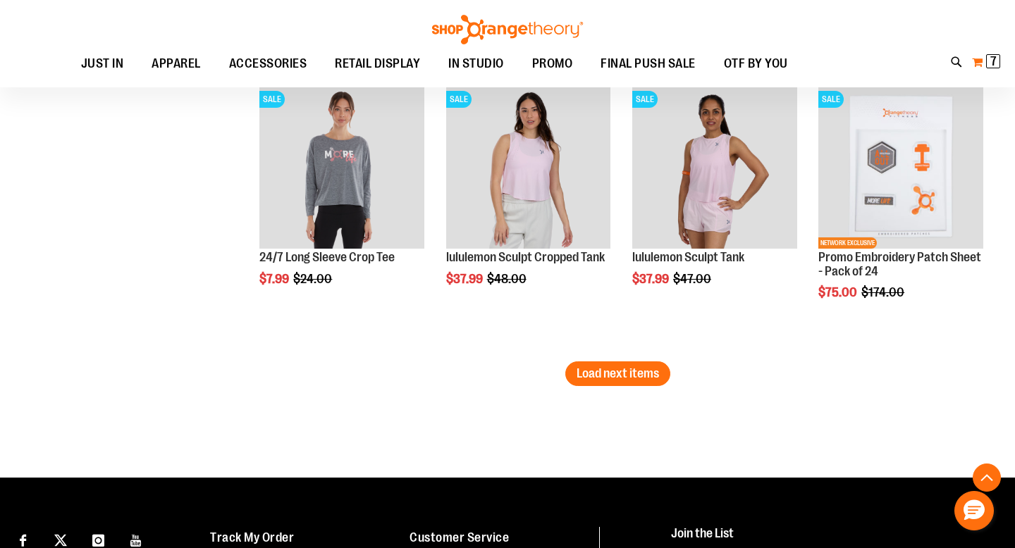
click at [998, 57] on span "7 7 items" at bounding box center [993, 61] width 14 height 14
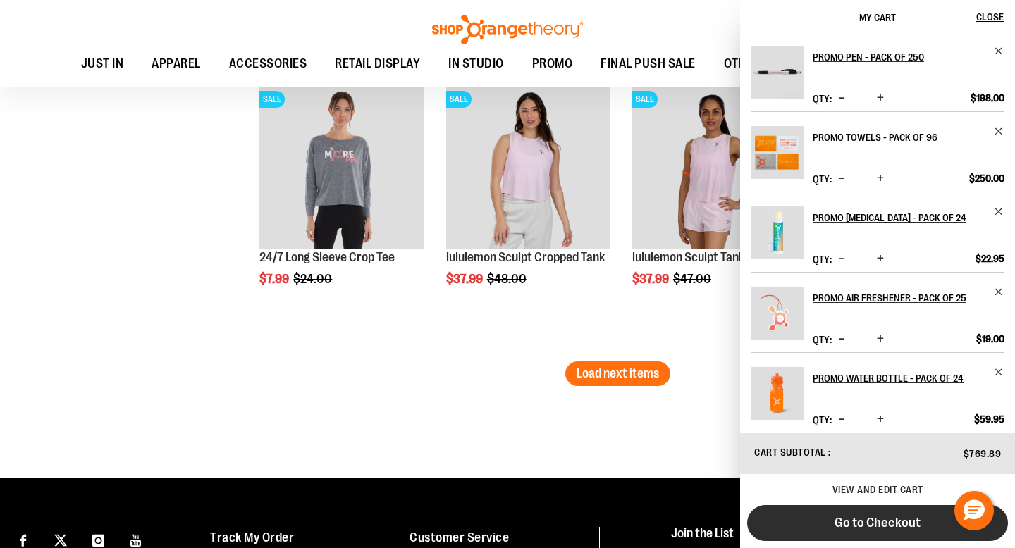
click at [823, 516] on button "Go to Checkout" at bounding box center [877, 523] width 261 height 36
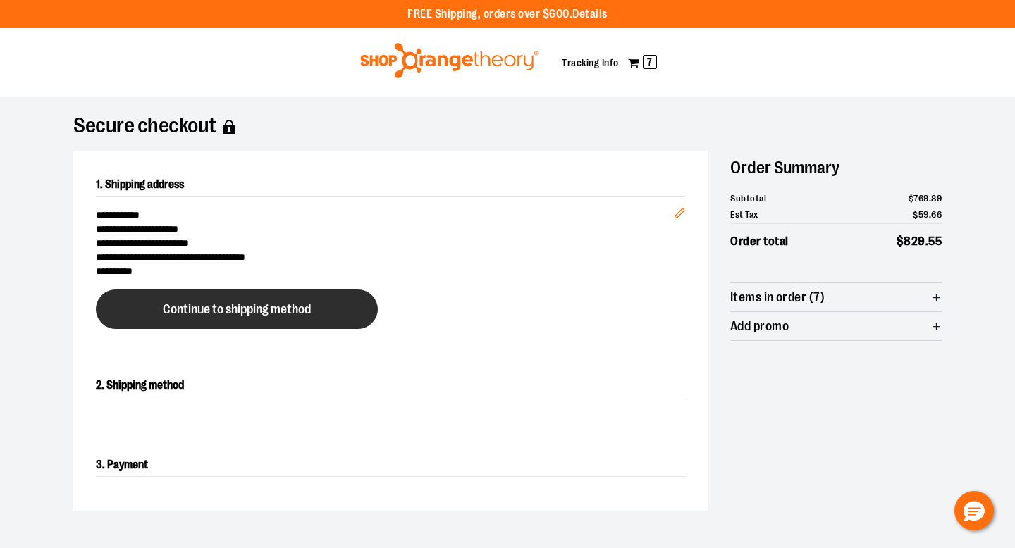
click at [323, 302] on button "Continue to shipping method" at bounding box center [237, 309] width 282 height 39
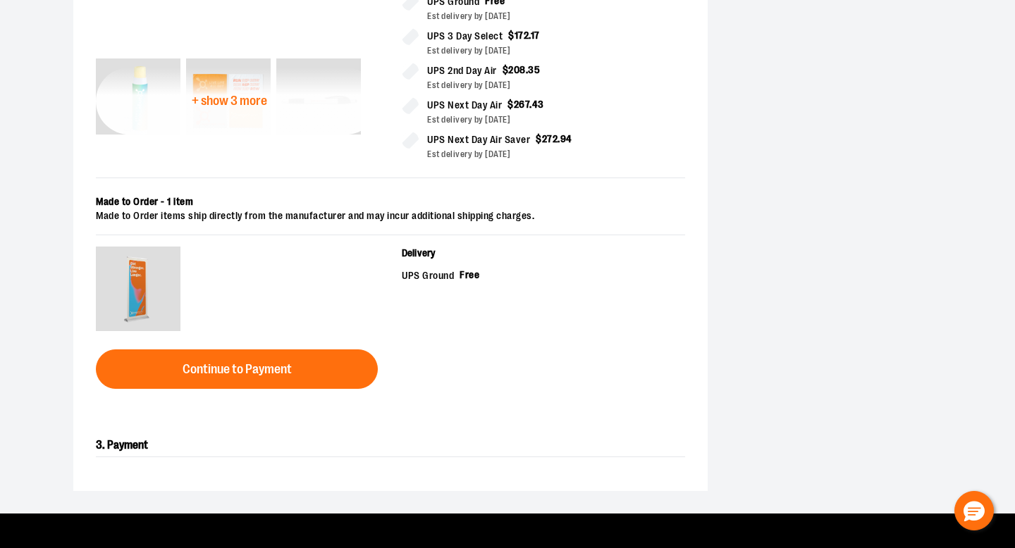
scroll to position [443, 0]
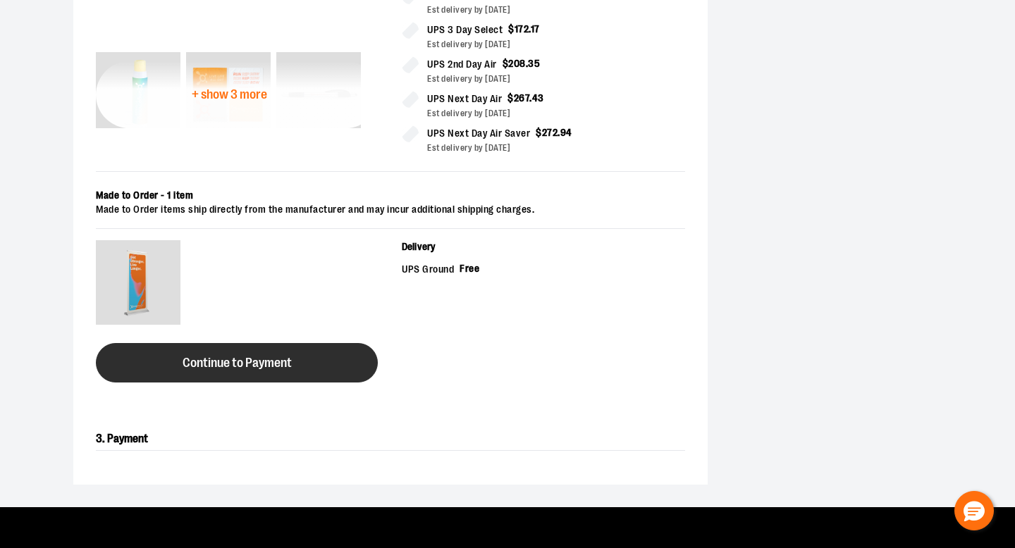
click at [185, 357] on span "Continue to Payment" at bounding box center [237, 363] width 109 height 13
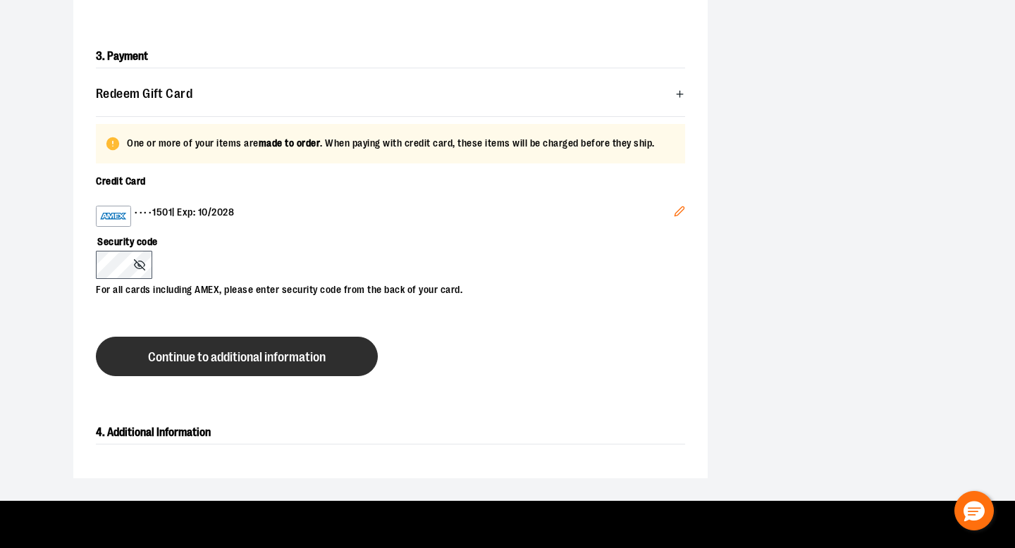
click at [159, 346] on button "Continue to additional information" at bounding box center [237, 356] width 282 height 39
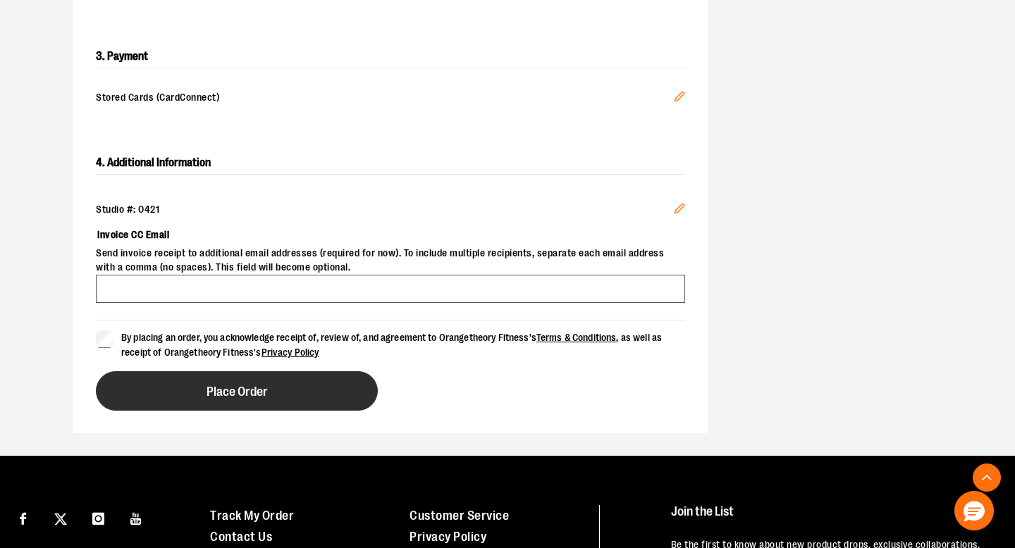
click at [142, 393] on button "Place Order" at bounding box center [237, 390] width 282 height 39
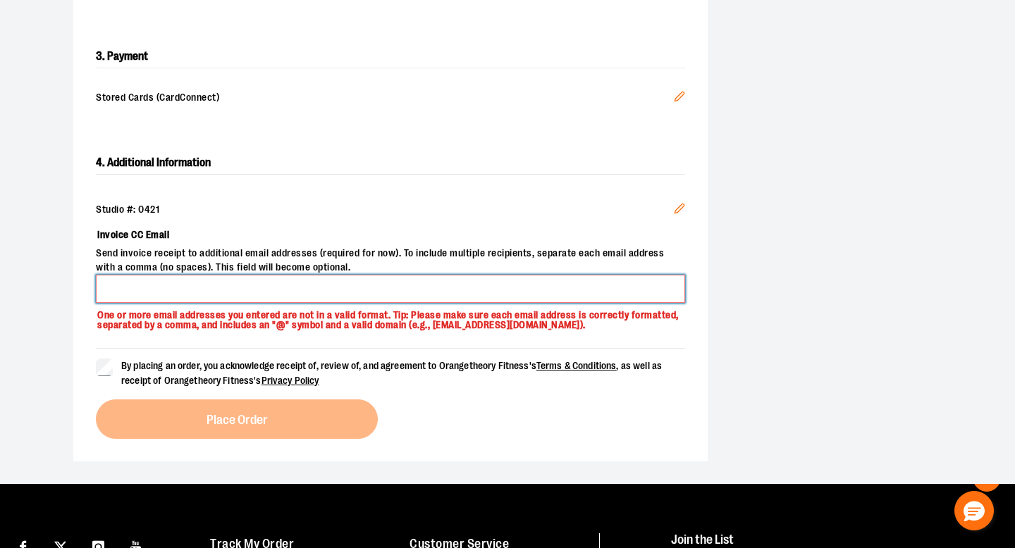
click at [163, 281] on input "Invoice CC Email" at bounding box center [390, 289] width 589 height 28
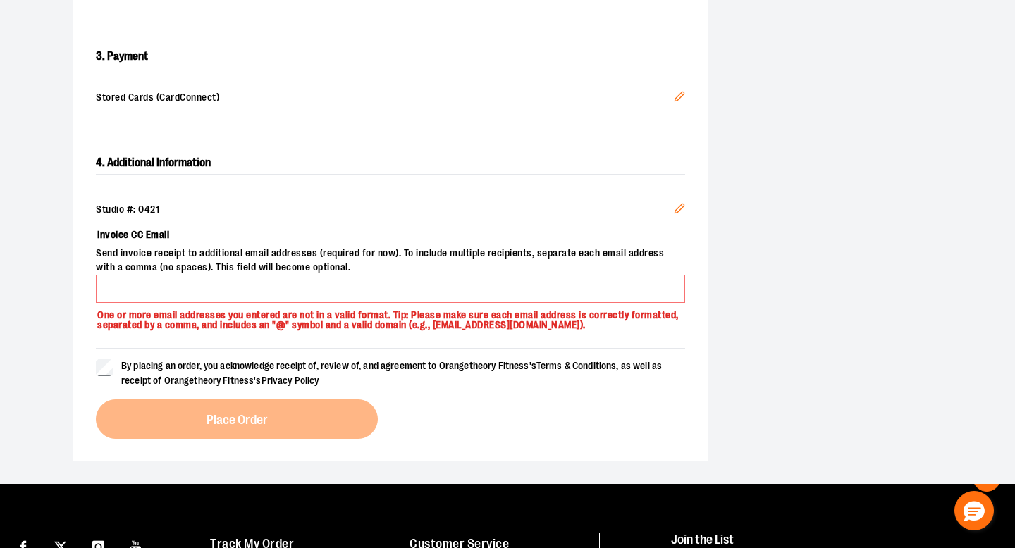
click at [0, 362] on div "**********" at bounding box center [507, 69] width 1015 height 830
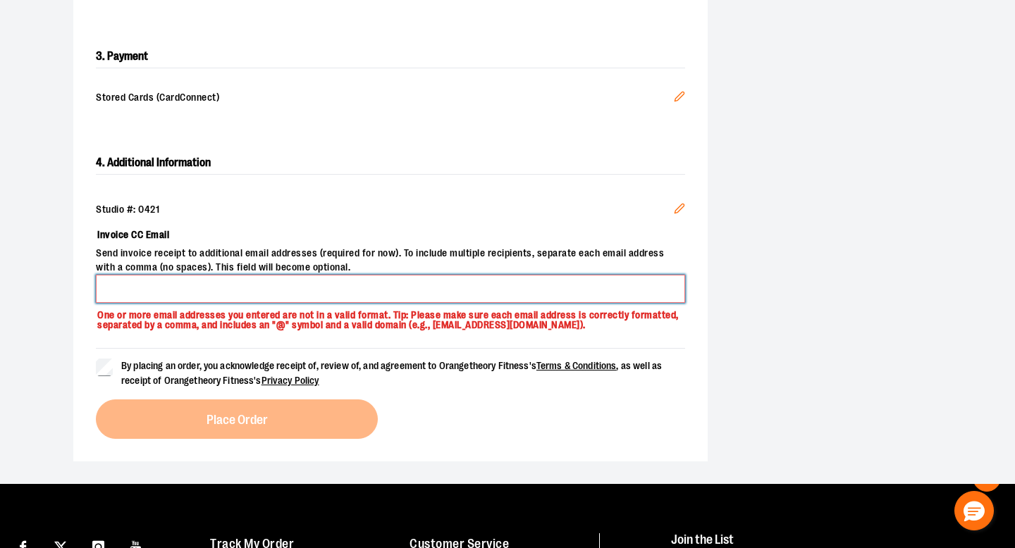
click at [118, 291] on input "Invoice CC Email" at bounding box center [390, 289] width 589 height 28
type input "**********"
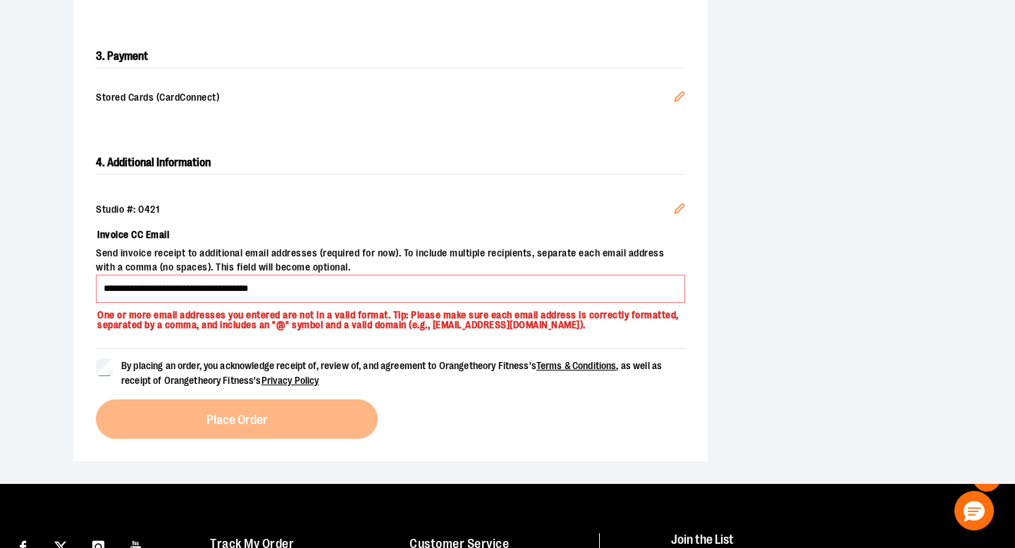
click at [104, 357] on form "By placing an order, you acknowledge receipt of, review of, and agreement to Or…" at bounding box center [390, 368] width 589 height 40
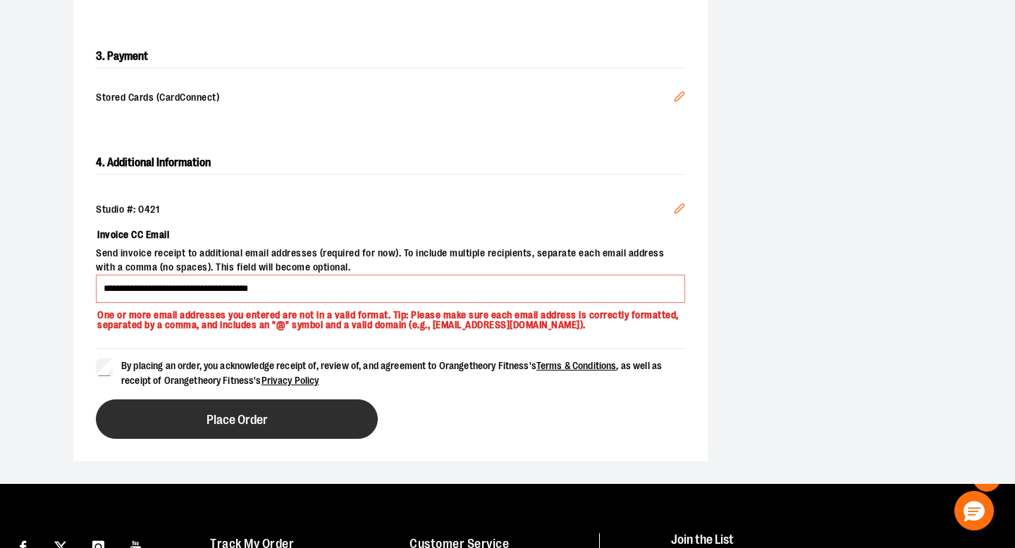
click at [156, 424] on button "Place Order" at bounding box center [237, 419] width 282 height 39
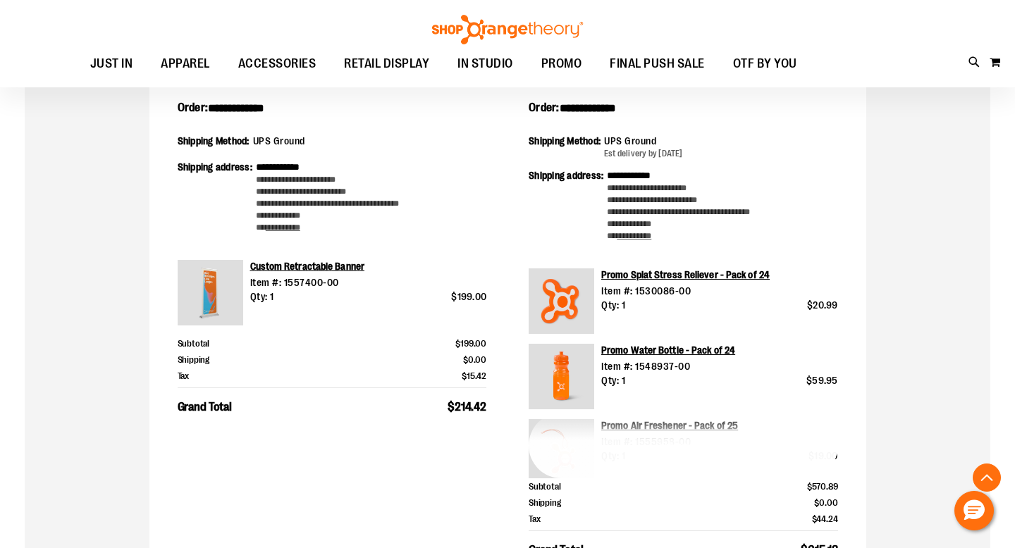
scroll to position [343, 0]
